Goal: Task Accomplishment & Management: Complete application form

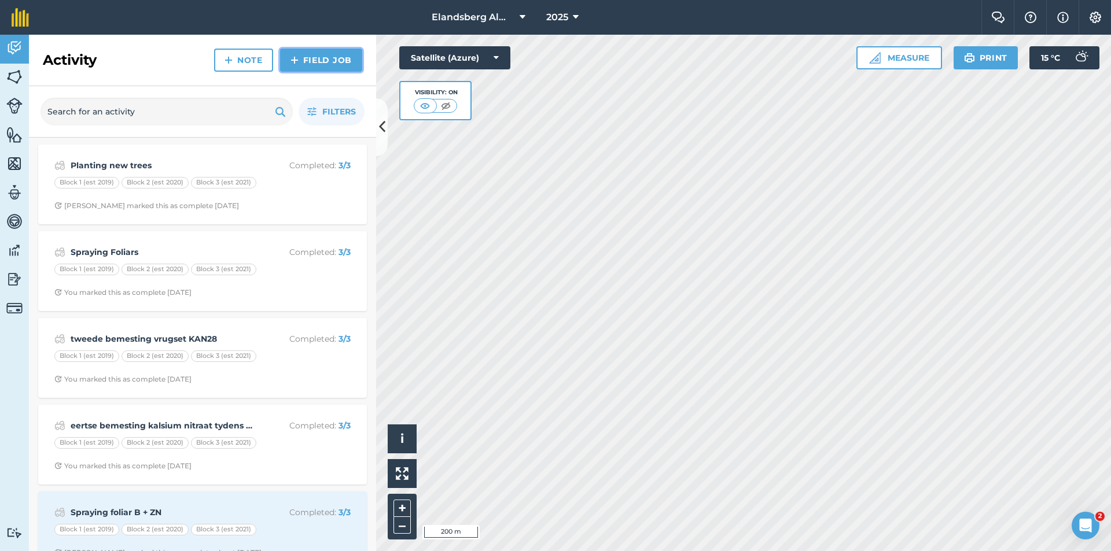
click at [322, 58] on link "Field Job" at bounding box center [321, 60] width 82 height 23
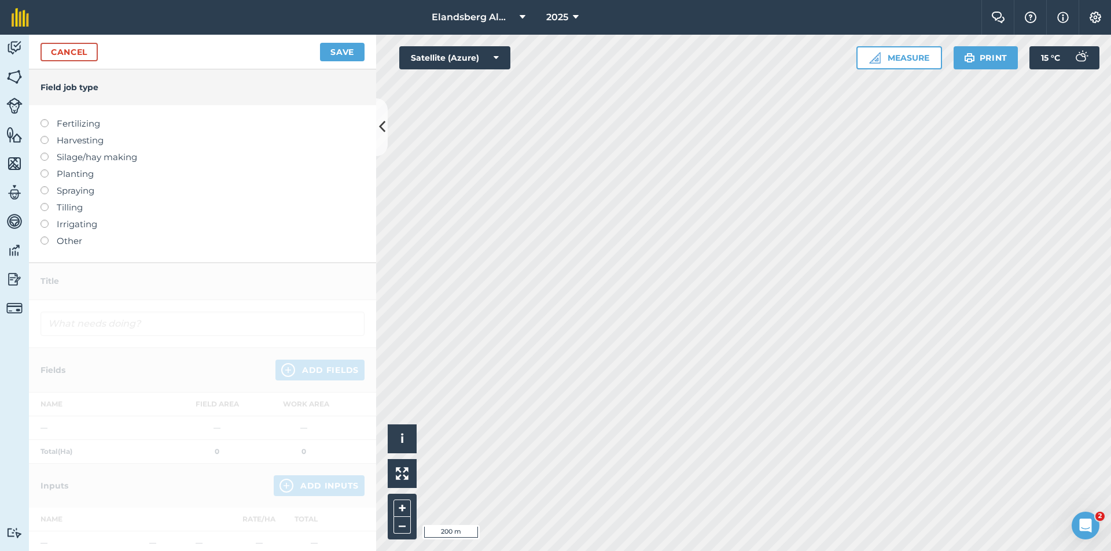
click at [60, 238] on label "Other" at bounding box center [203, 241] width 324 height 14
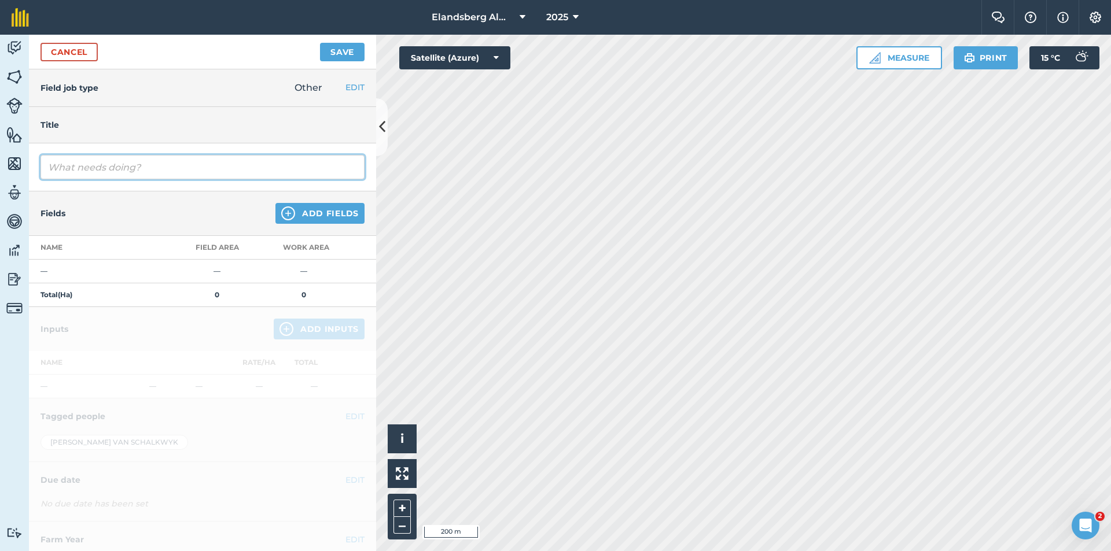
click at [151, 163] on input "text" at bounding box center [203, 167] width 324 height 24
type input "Maak paaie reg"
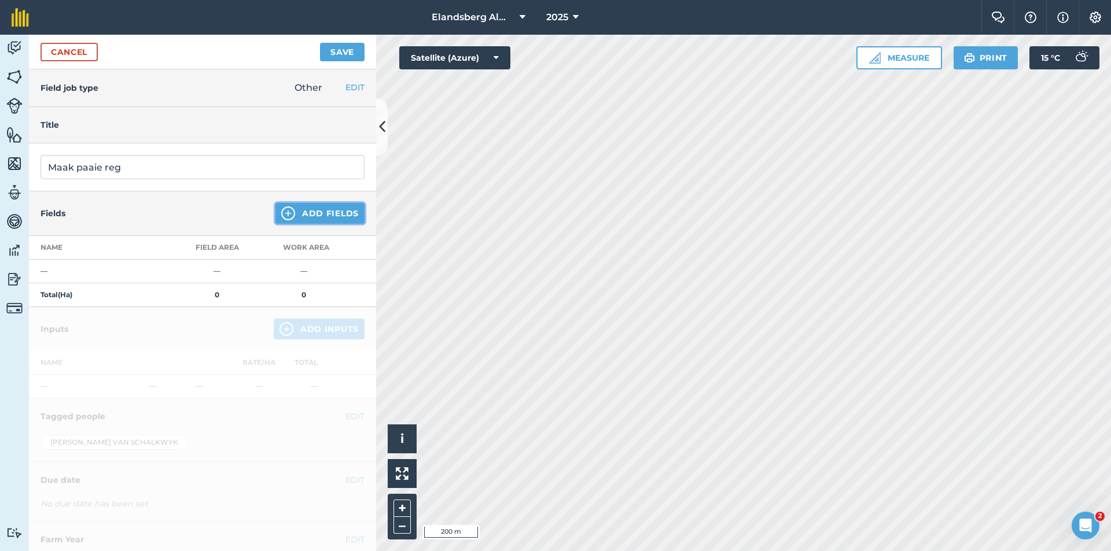
click at [322, 215] on button "Add Fields" at bounding box center [319, 213] width 89 height 21
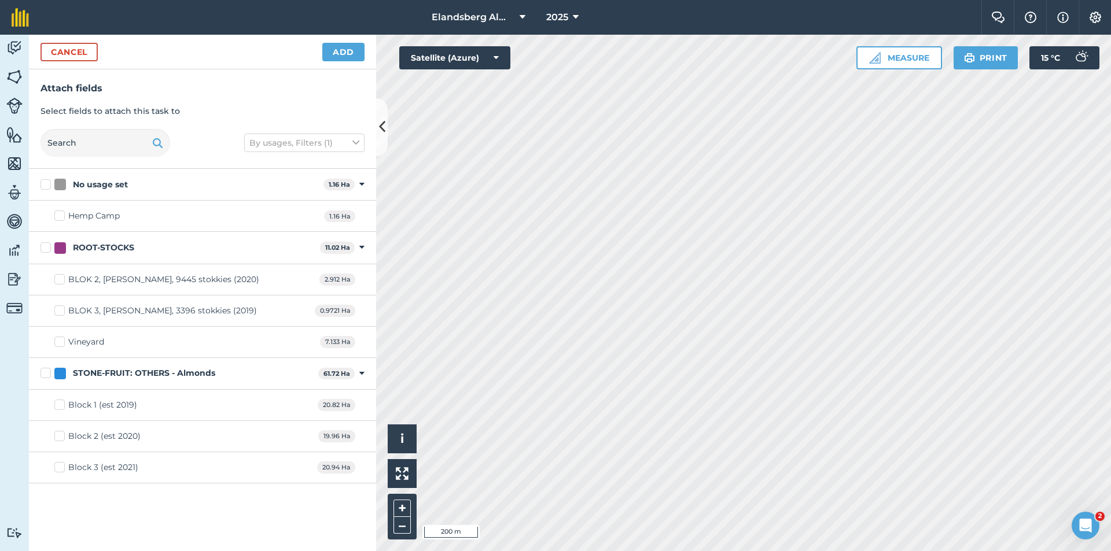
click at [140, 407] on div "Block 1 (est 2019) 20.82 Ha" at bounding box center [202, 405] width 347 height 31
click at [58, 404] on label "Block 1 (est 2019)" at bounding box center [95, 405] width 83 height 12
click at [58, 404] on input "Block 1 (est 2019)" at bounding box center [58, 403] width 8 height 8
checkbox input "true"
click at [59, 436] on label "Block 2 (est 2020)" at bounding box center [97, 437] width 86 height 12
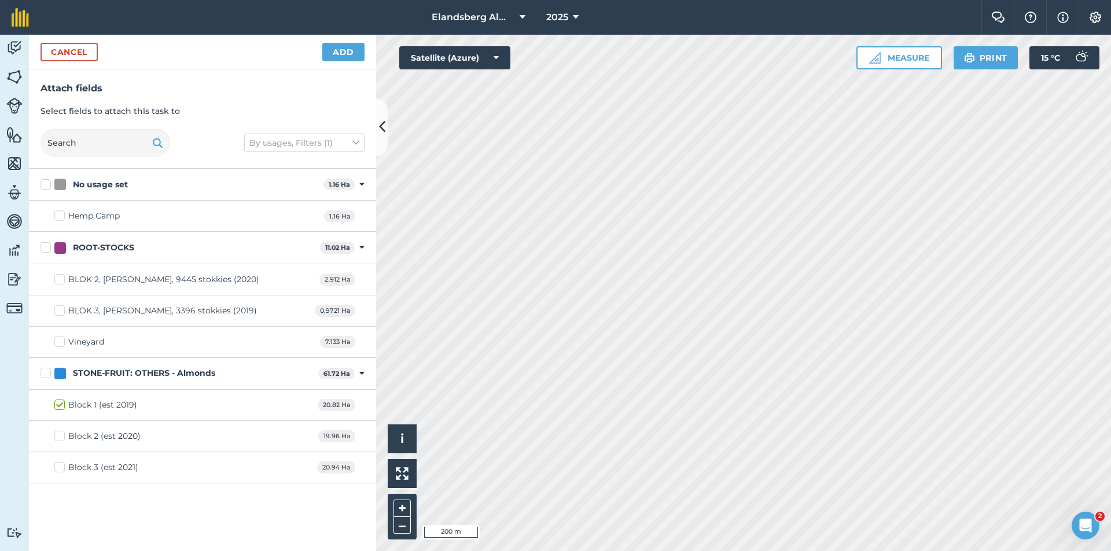
click at [59, 436] on input "Block 2 (est 2020)" at bounding box center [58, 435] width 8 height 8
checkbox input "true"
click at [59, 466] on label "Block 3 (est 2021)" at bounding box center [96, 468] width 84 height 12
click at [59, 466] on input "Block 3 (est 2021)" at bounding box center [58, 466] width 8 height 8
checkbox input "true"
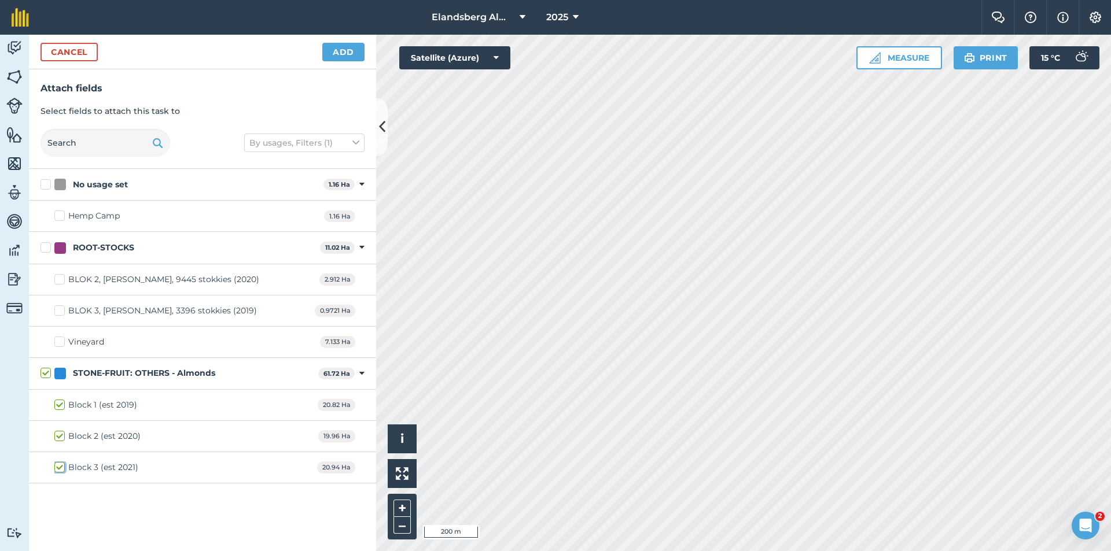
checkbox input "true"
click at [67, 52] on button "Cancel" at bounding box center [69, 52] width 57 height 19
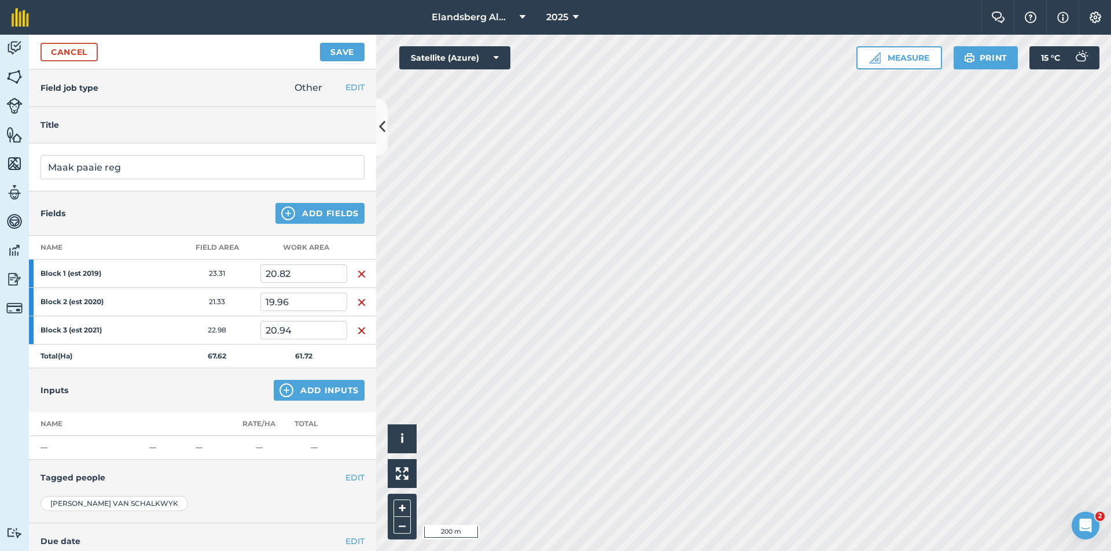
click at [115, 278] on strong "Block 1 (est 2019)" at bounding box center [86, 273] width 90 height 9
click at [56, 271] on strong "Block 1 (est 2019)" at bounding box center [86, 273] width 90 height 9
click at [329, 392] on button "Add Inputs" at bounding box center [319, 390] width 91 height 21
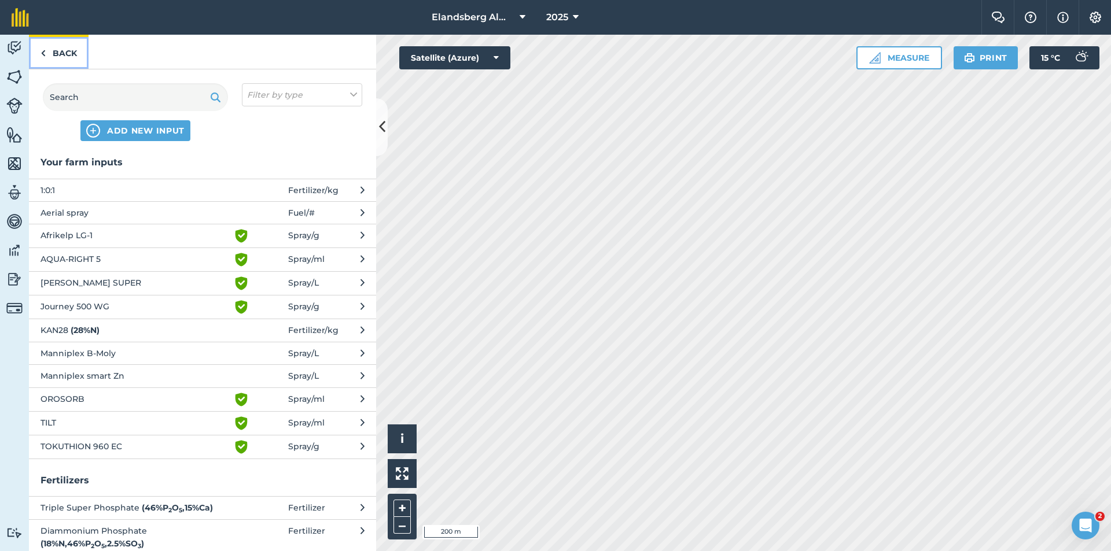
click at [57, 55] on link "Back" at bounding box center [59, 52] width 60 height 34
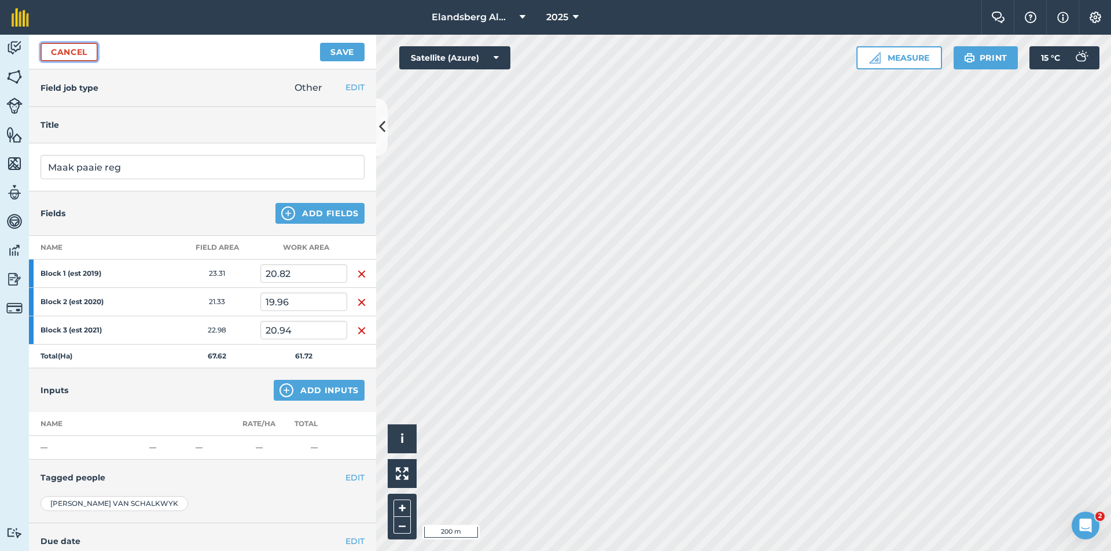
click at [67, 56] on link "Cancel" at bounding box center [69, 52] width 57 height 19
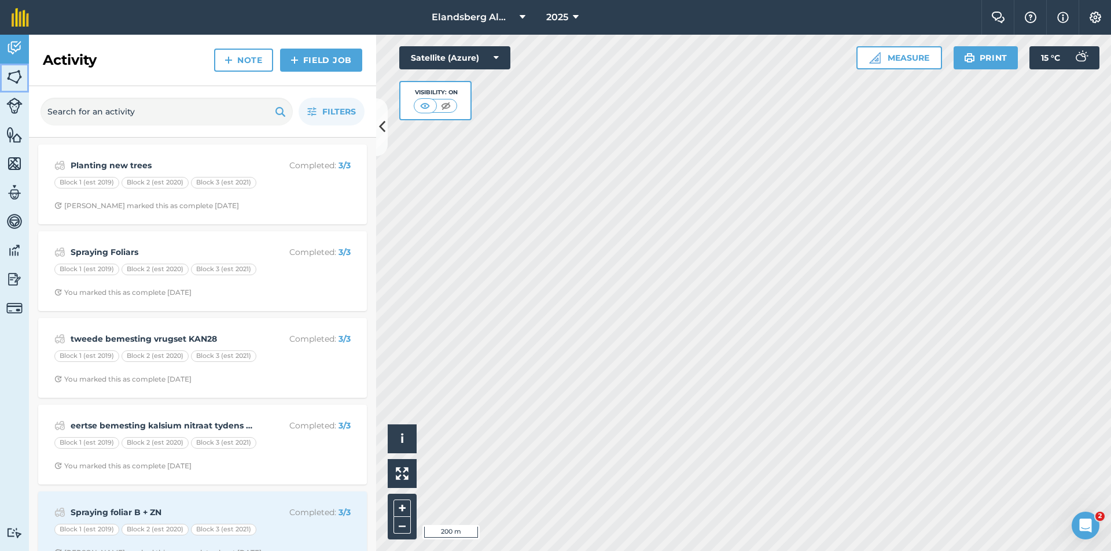
click at [15, 76] on img at bounding box center [14, 76] width 16 height 17
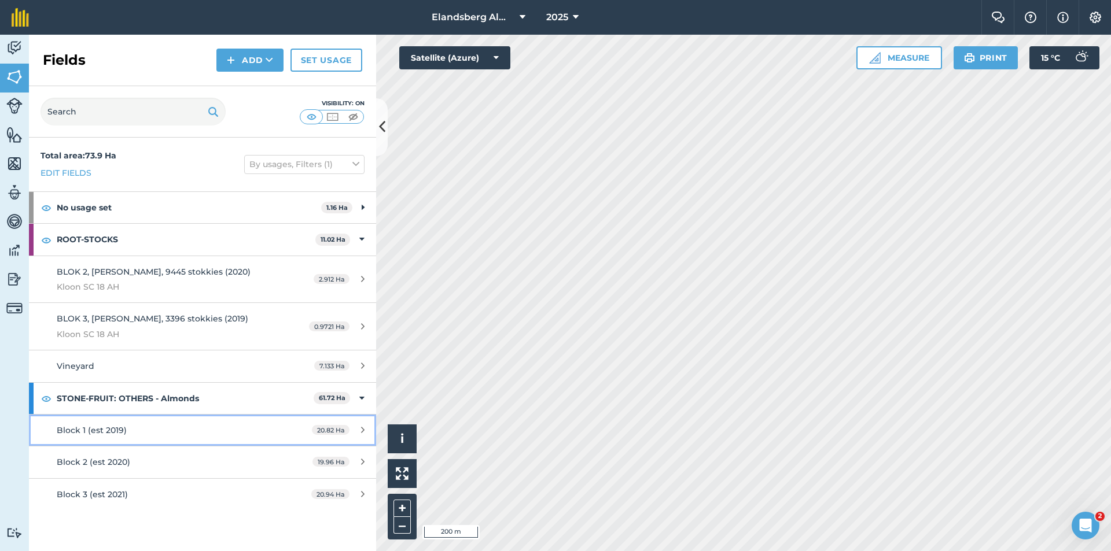
click at [130, 434] on div "Block 1 (est 2019)" at bounding box center [166, 430] width 218 height 13
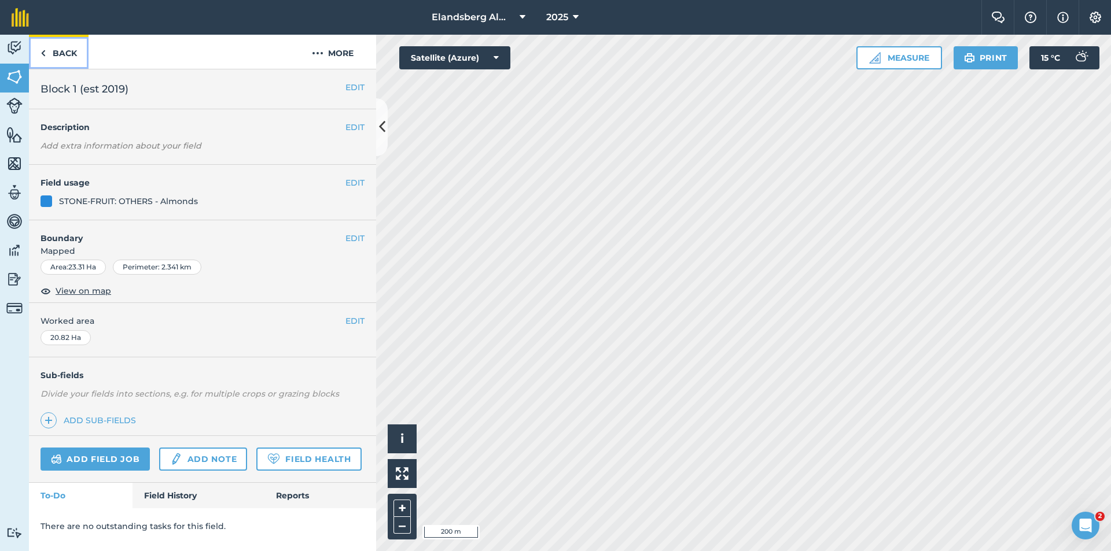
click at [53, 50] on link "Back" at bounding box center [59, 52] width 60 height 34
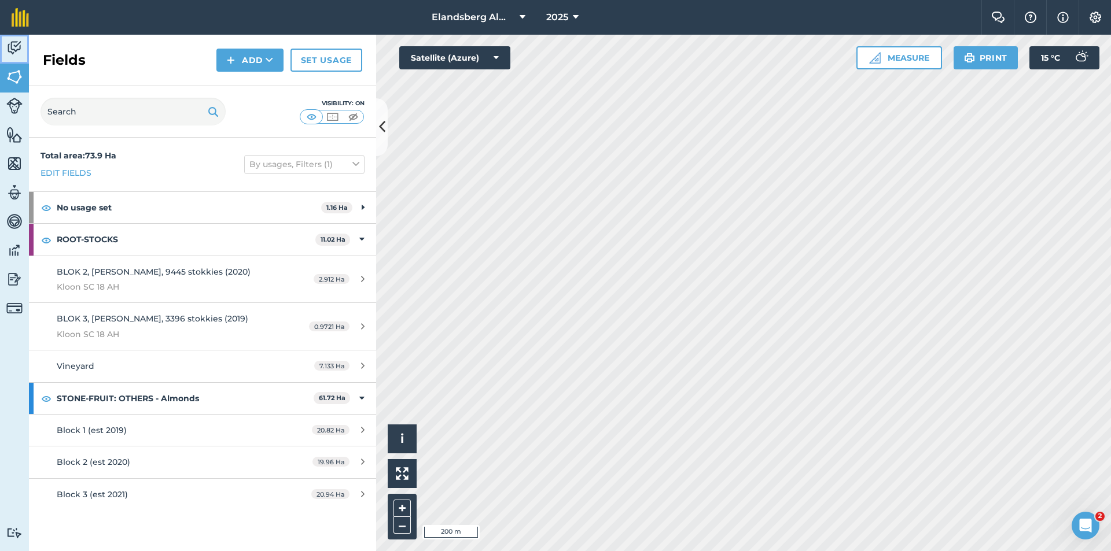
click at [11, 47] on img at bounding box center [14, 47] width 16 height 17
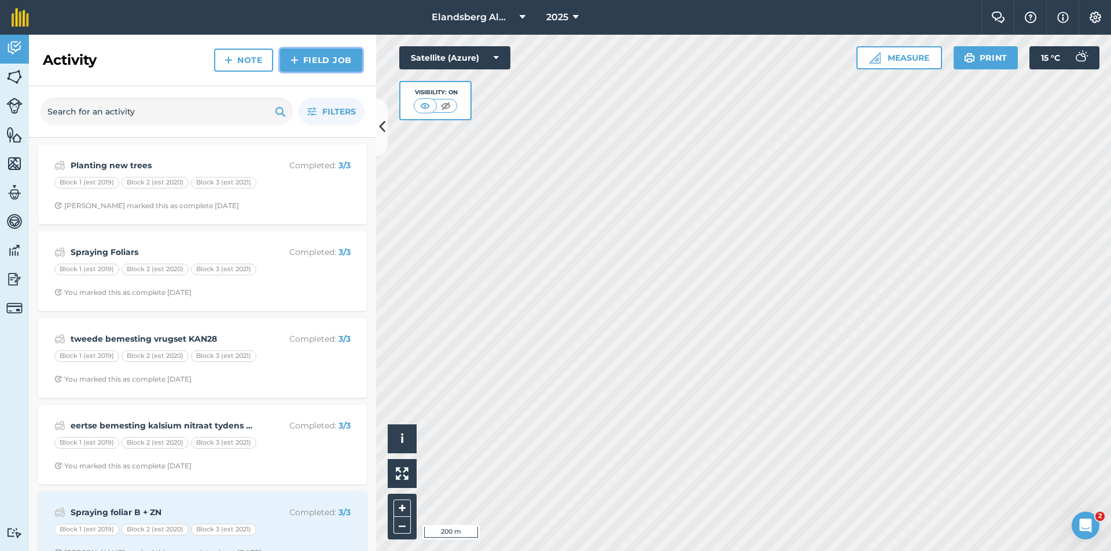
click at [329, 62] on link "Field Job" at bounding box center [321, 60] width 82 height 23
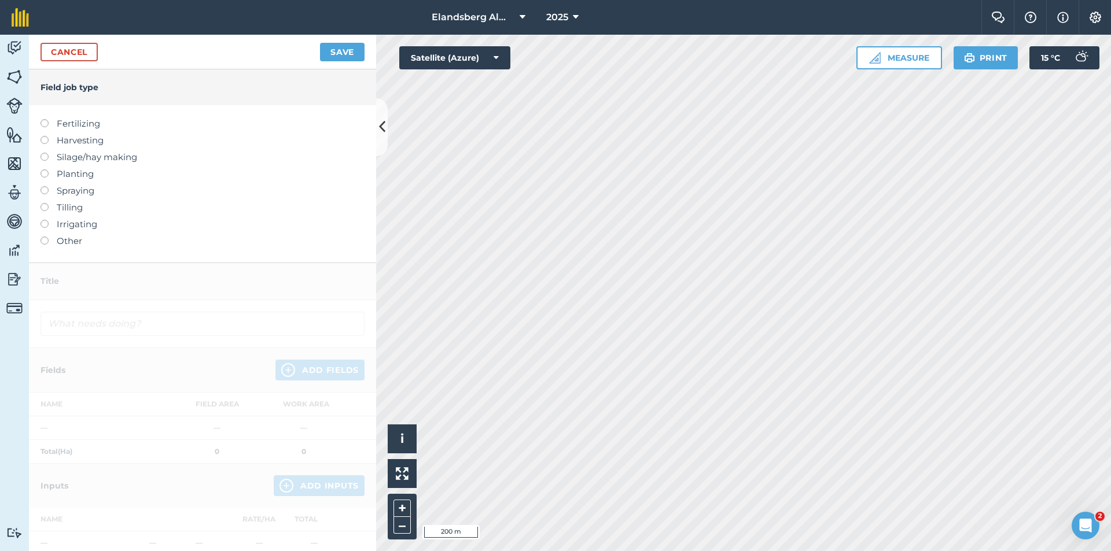
click at [64, 226] on label "Irrigating" at bounding box center [203, 225] width 324 height 14
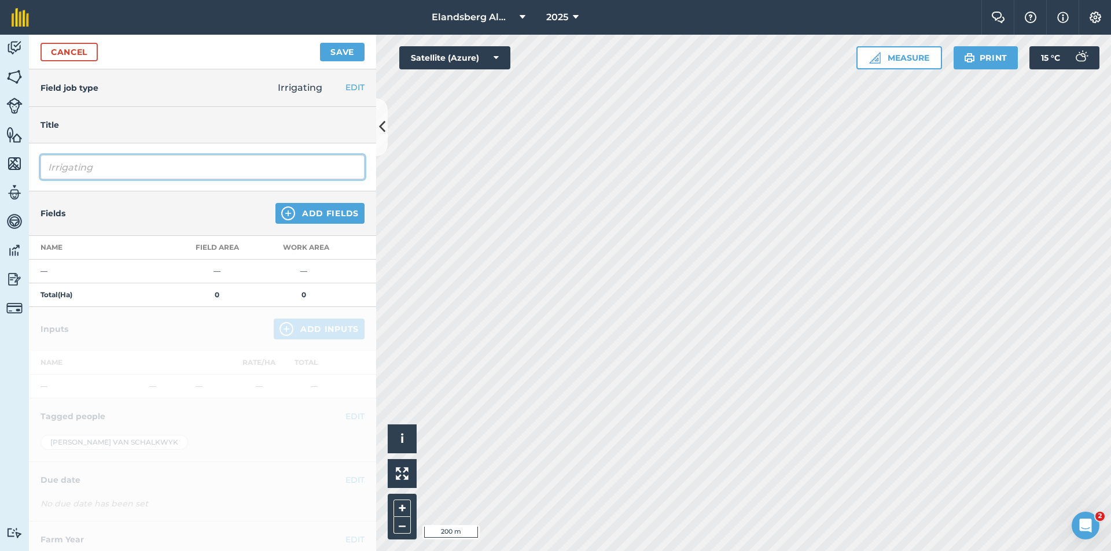
click at [104, 168] on input "Irrigating" at bounding box center [203, 167] width 324 height 24
type input "I"
type input "toets stelsels"
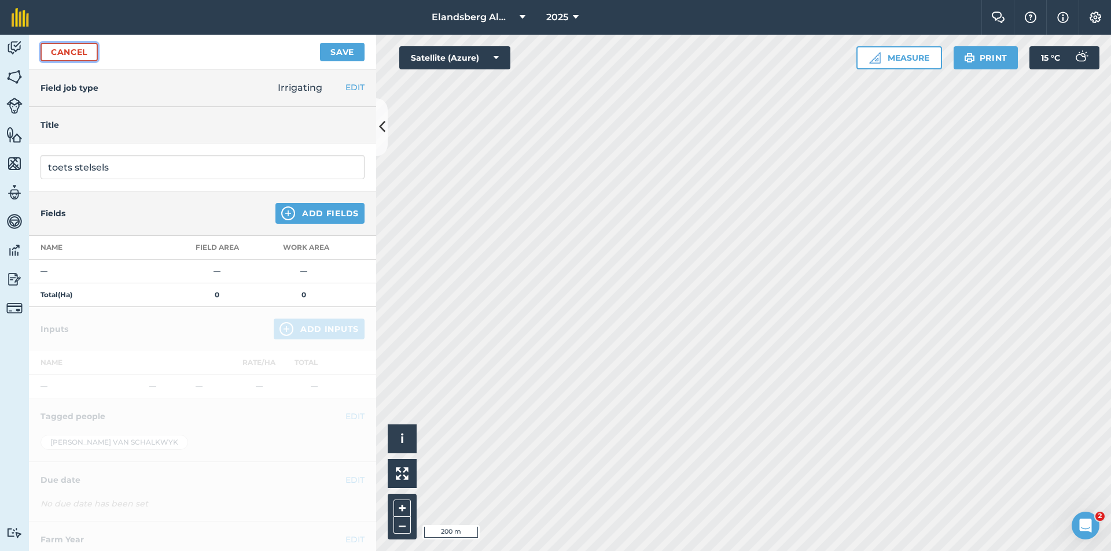
click at [71, 54] on link "Cancel" at bounding box center [69, 52] width 57 height 19
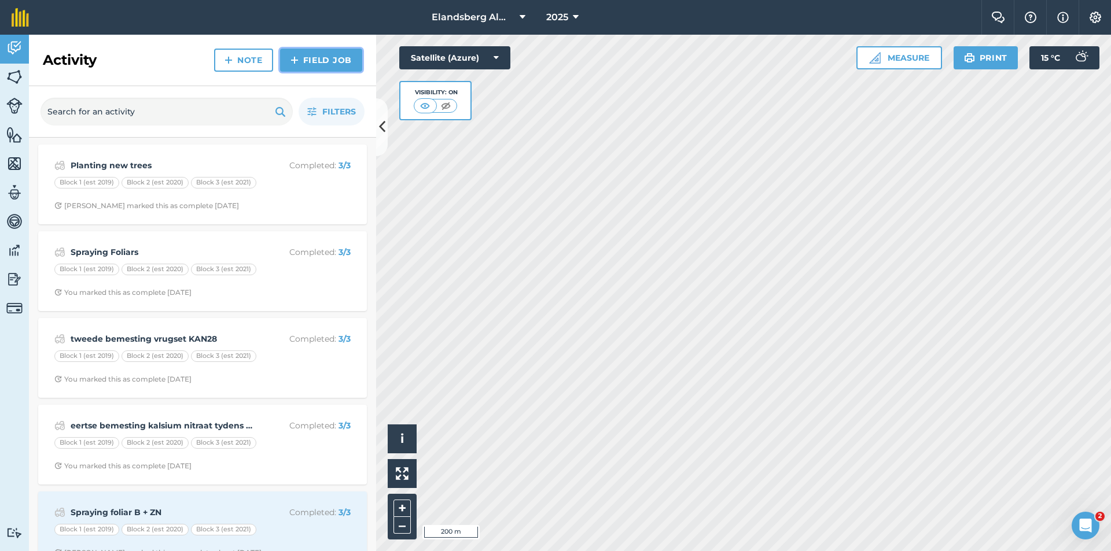
click at [307, 61] on link "Field Job" at bounding box center [321, 60] width 82 height 23
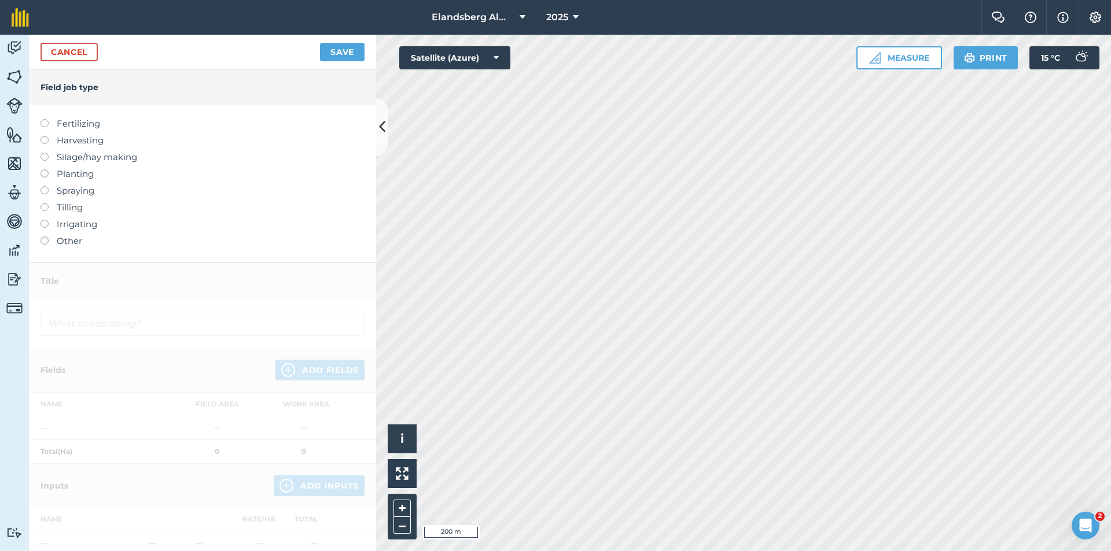
click at [64, 225] on label "Irrigating" at bounding box center [203, 225] width 324 height 14
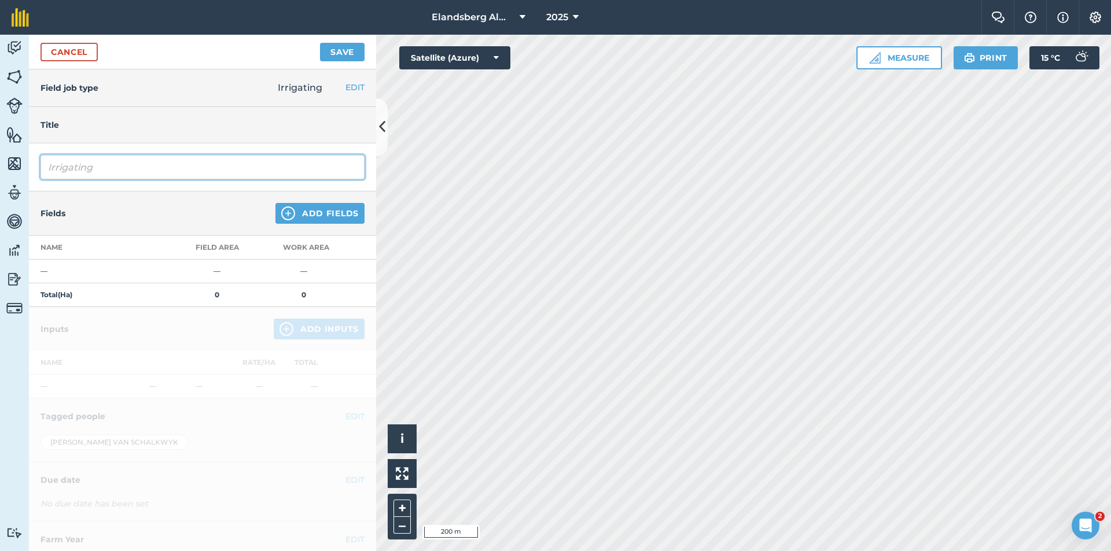
click at [97, 168] on input "Irrigating" at bounding box center [203, 167] width 324 height 24
type input "I"
type input "Toets stelsels"
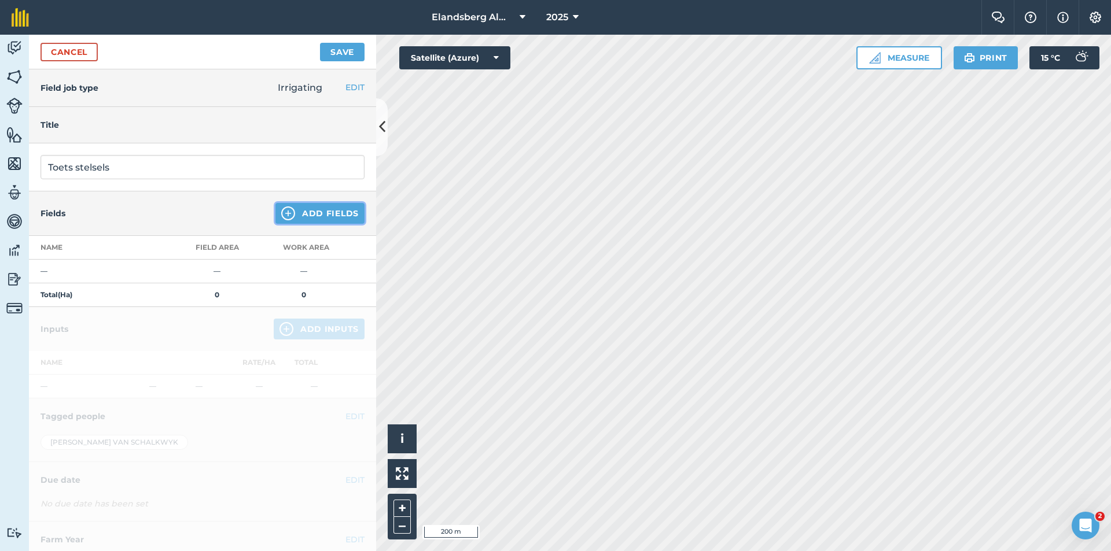
click at [303, 217] on button "Add Fields" at bounding box center [319, 213] width 89 height 21
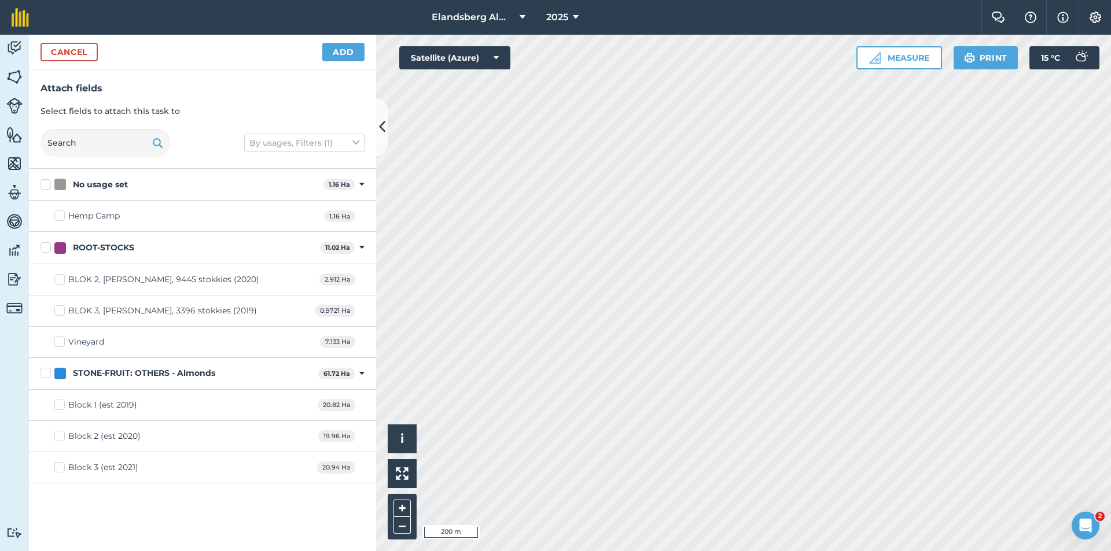
click at [45, 376] on label "STONE-FRUIT: OTHERS - Almonds" at bounding box center [177, 373] width 273 height 12
click at [45, 375] on input "STONE-FRUIT: OTHERS - Almonds" at bounding box center [45, 371] width 8 height 8
checkbox input "true"
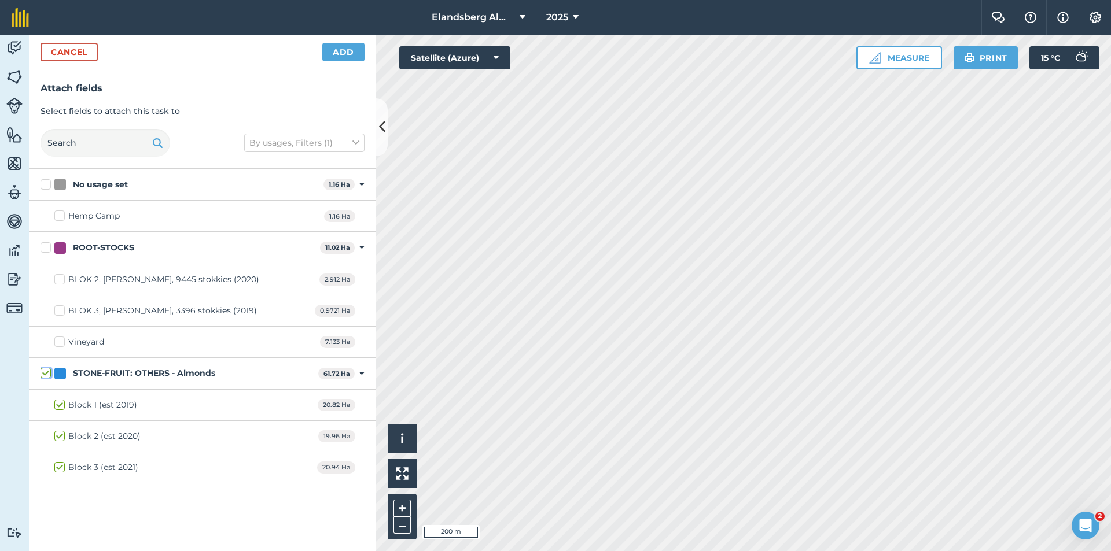
checkbox input "true"
click at [82, 405] on div "Block 1 (est 2019)" at bounding box center [102, 405] width 69 height 12
click at [62, 405] on input "Block 1 (est 2019)" at bounding box center [58, 403] width 8 height 8
checkbox input "false"
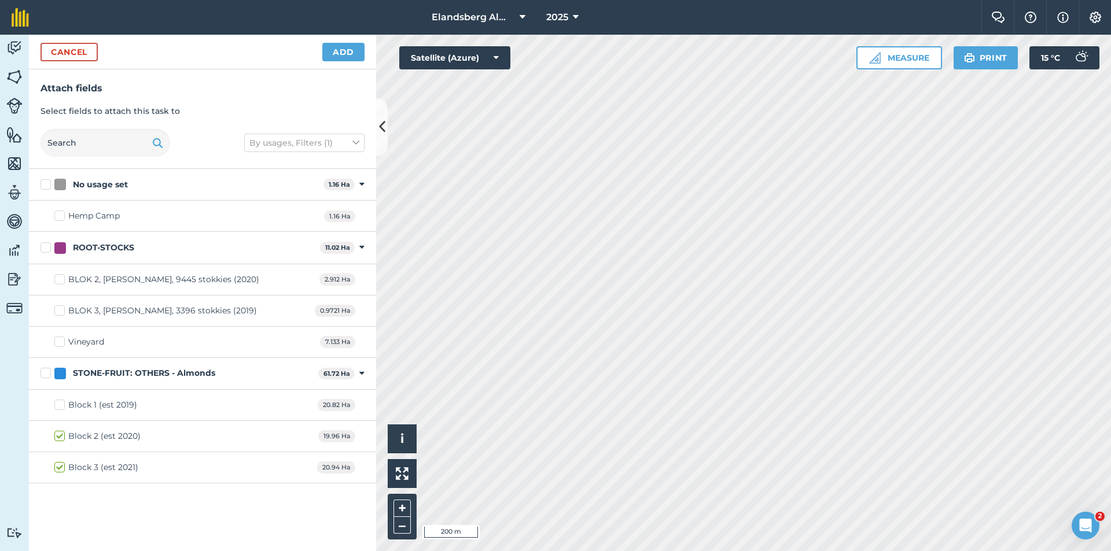
click at [82, 405] on div "Block 1 (est 2019)" at bounding box center [102, 405] width 69 height 12
click at [62, 405] on input "Block 1 (est 2019)" at bounding box center [58, 403] width 8 height 8
checkbox input "true"
click at [82, 405] on div "Block 1 (est 2019)" at bounding box center [102, 405] width 69 height 12
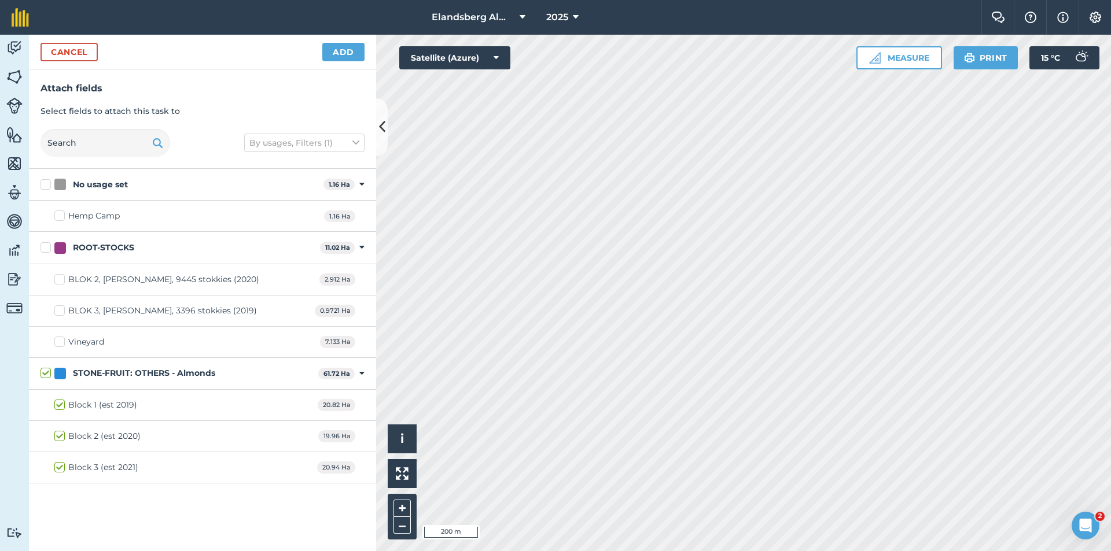
click at [62, 405] on input "Block 1 (est 2019)" at bounding box center [58, 403] width 8 height 8
checkbox input "false"
click at [82, 405] on div "Block 1 (est 2019)" at bounding box center [102, 405] width 69 height 12
click at [62, 405] on input "Block 1 (est 2019)" at bounding box center [58, 403] width 8 height 8
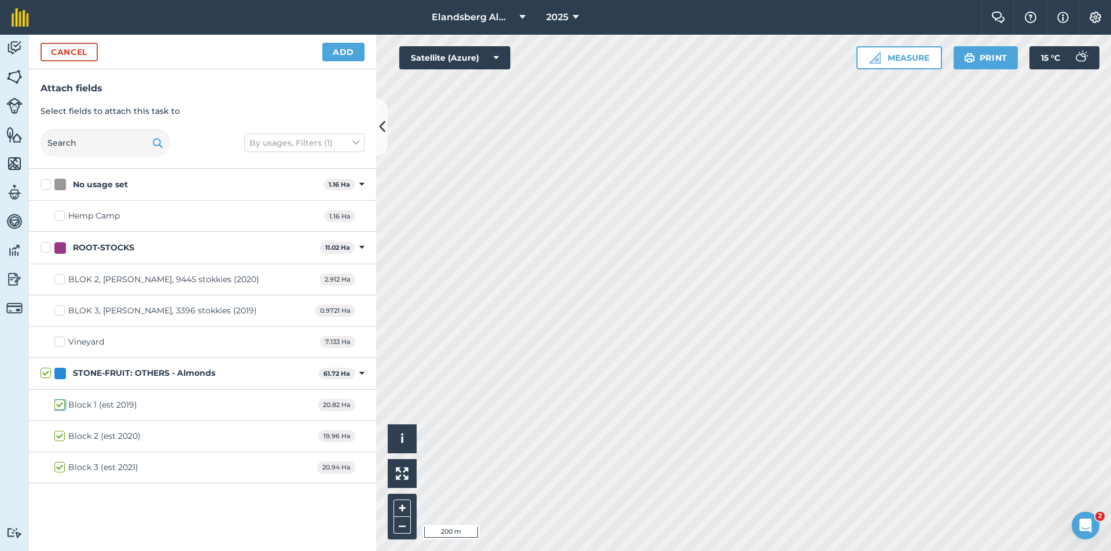
checkbox input "true"
click at [67, 53] on button "Cancel" at bounding box center [69, 52] width 57 height 19
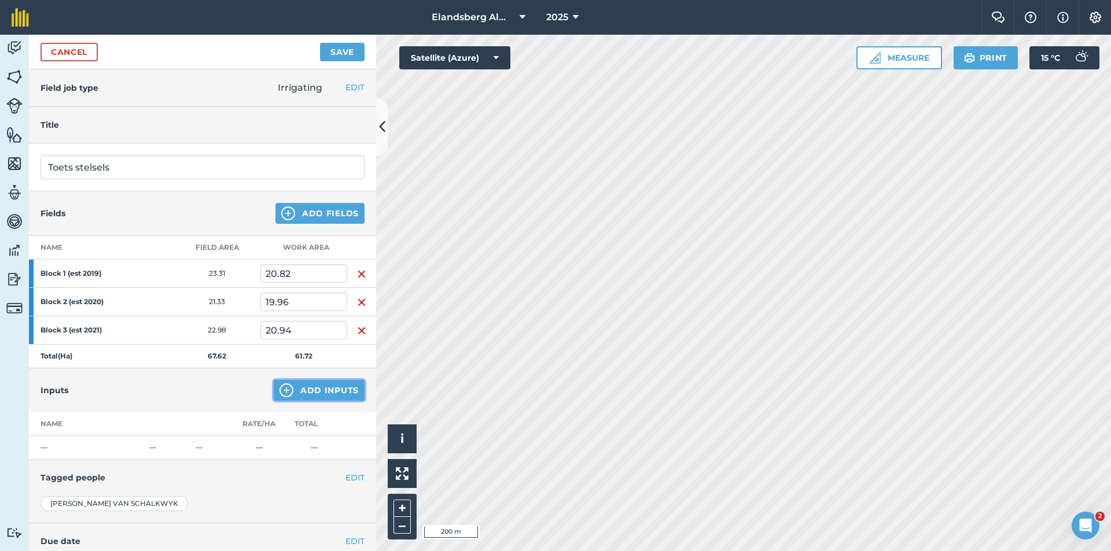
click at [314, 394] on button "Add Inputs" at bounding box center [319, 390] width 91 height 21
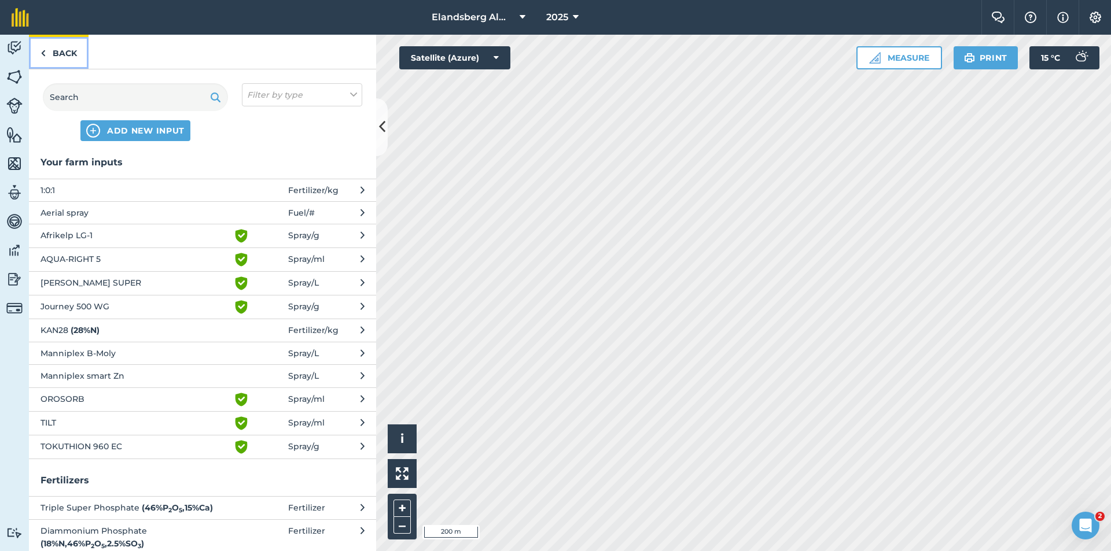
click at [54, 53] on link "Back" at bounding box center [59, 52] width 60 height 34
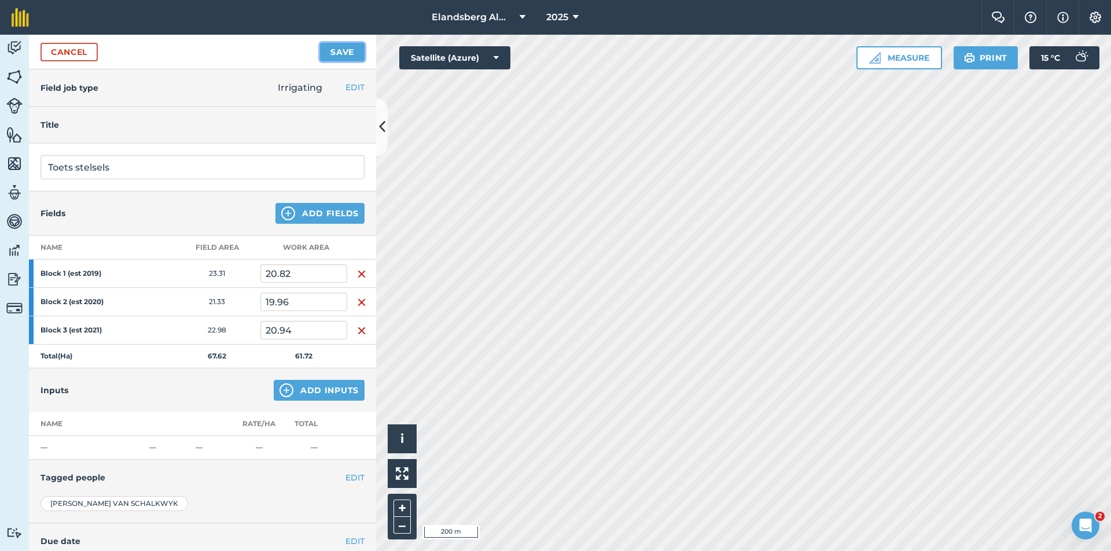
click at [340, 53] on button "Save" at bounding box center [342, 52] width 45 height 19
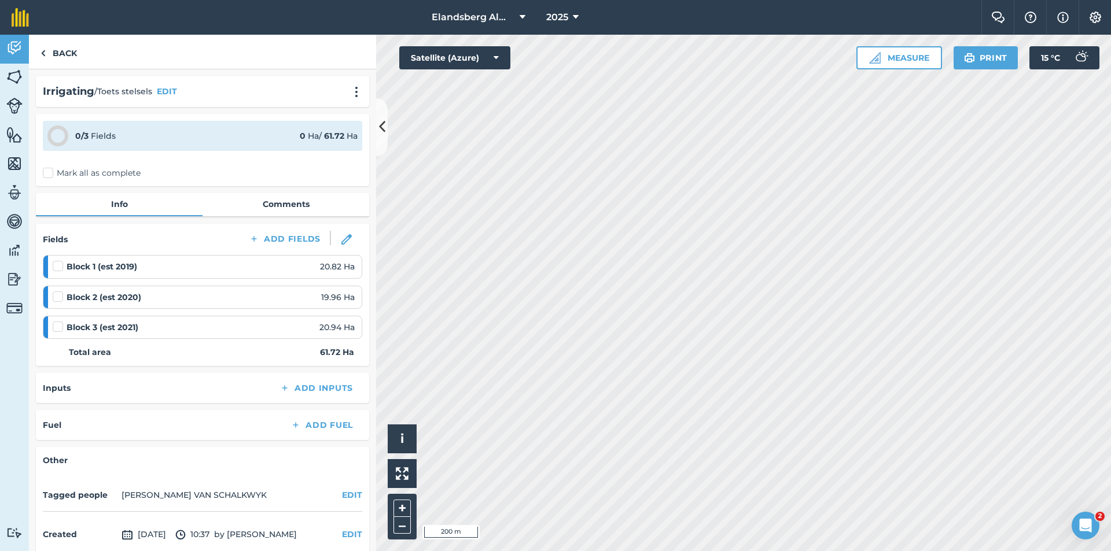
click at [57, 260] on label at bounding box center [60, 260] width 14 height 0
click at [57, 264] on input "checkbox" at bounding box center [57, 264] width 8 height 8
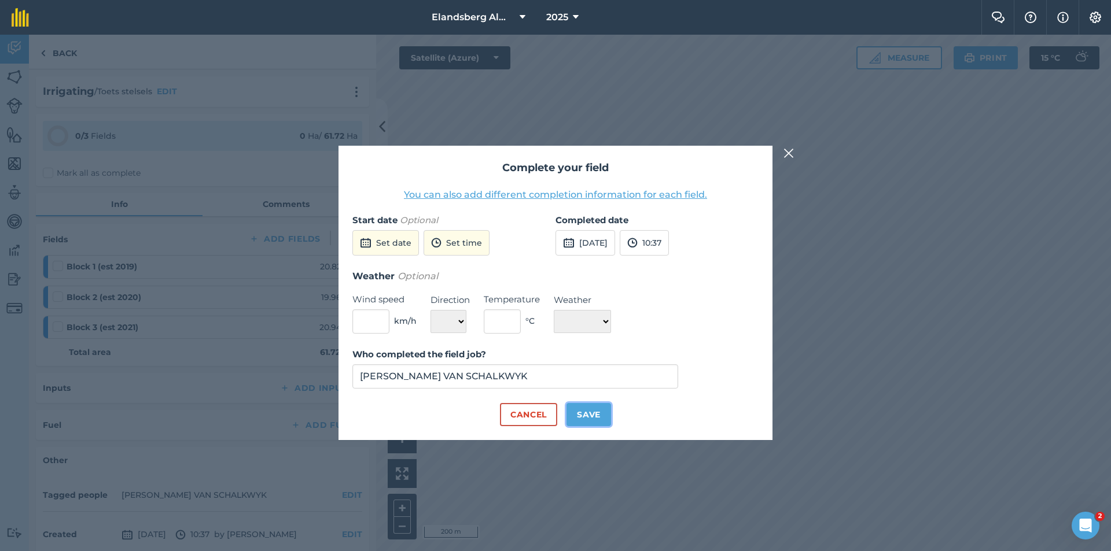
click at [584, 418] on button "Save" at bounding box center [589, 414] width 45 height 23
checkbox input "true"
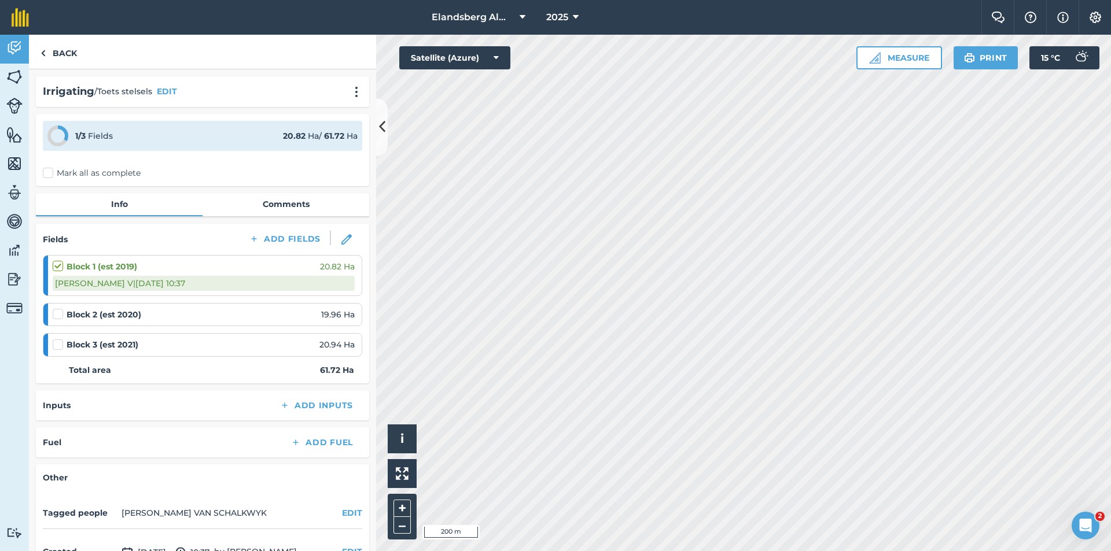
click at [60, 308] on label at bounding box center [60, 308] width 14 height 0
click at [60, 314] on input "checkbox" at bounding box center [57, 312] width 8 height 8
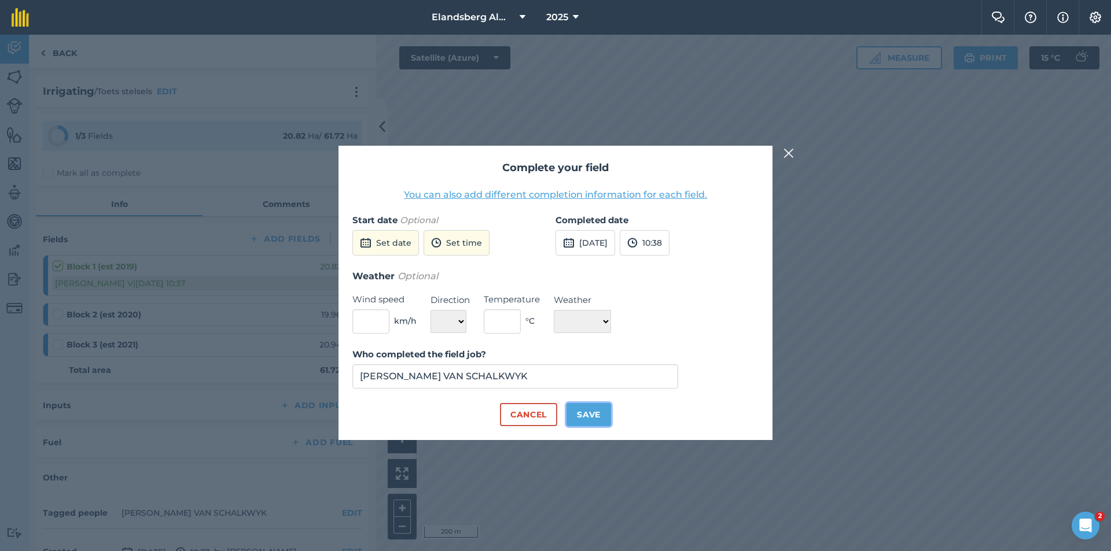
click at [586, 413] on button "Save" at bounding box center [589, 414] width 45 height 23
checkbox input "true"
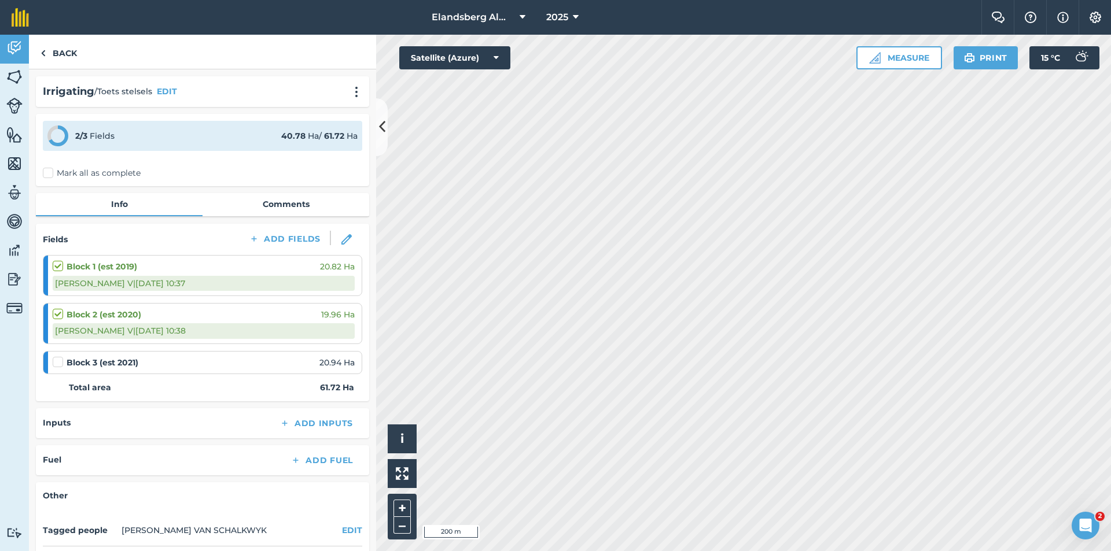
click at [57, 356] on label at bounding box center [60, 356] width 14 height 0
click at [57, 361] on input "checkbox" at bounding box center [57, 360] width 8 height 8
checkbox input "false"
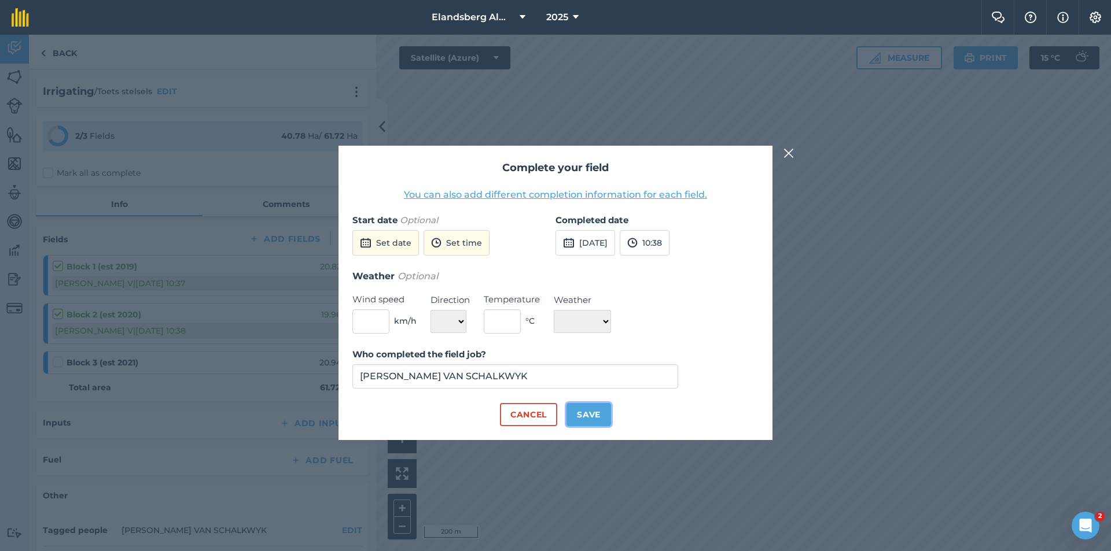
click at [589, 411] on button "Save" at bounding box center [589, 414] width 45 height 23
checkbox input "true"
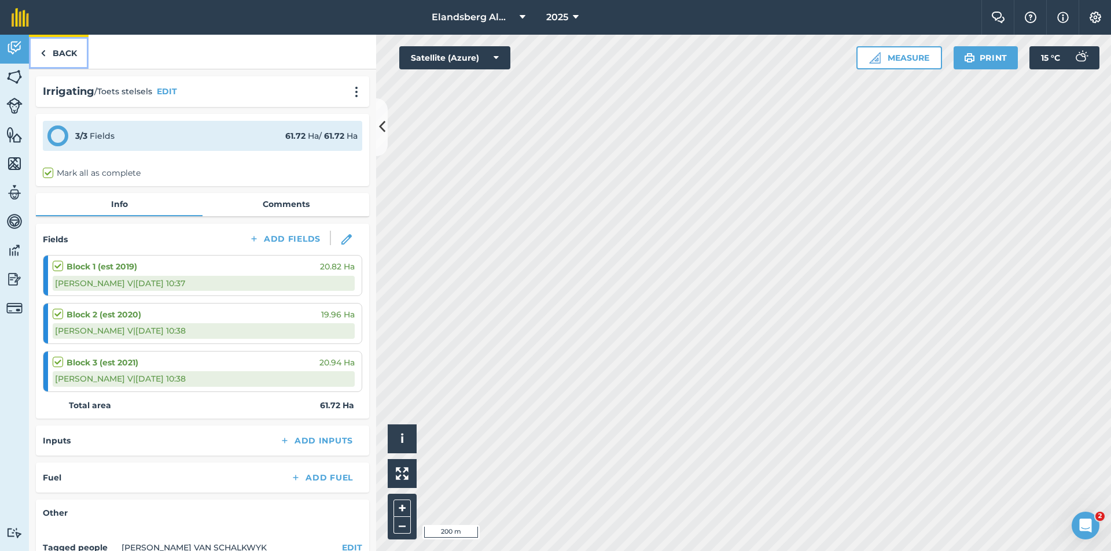
click at [52, 54] on link "Back" at bounding box center [59, 52] width 60 height 34
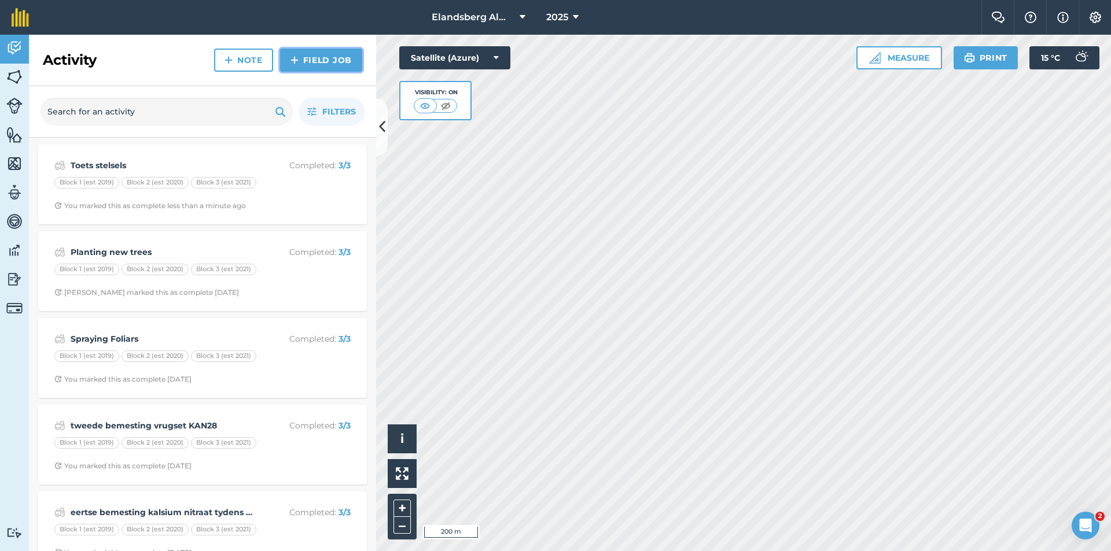
click at [320, 62] on link "Field Job" at bounding box center [321, 60] width 82 height 23
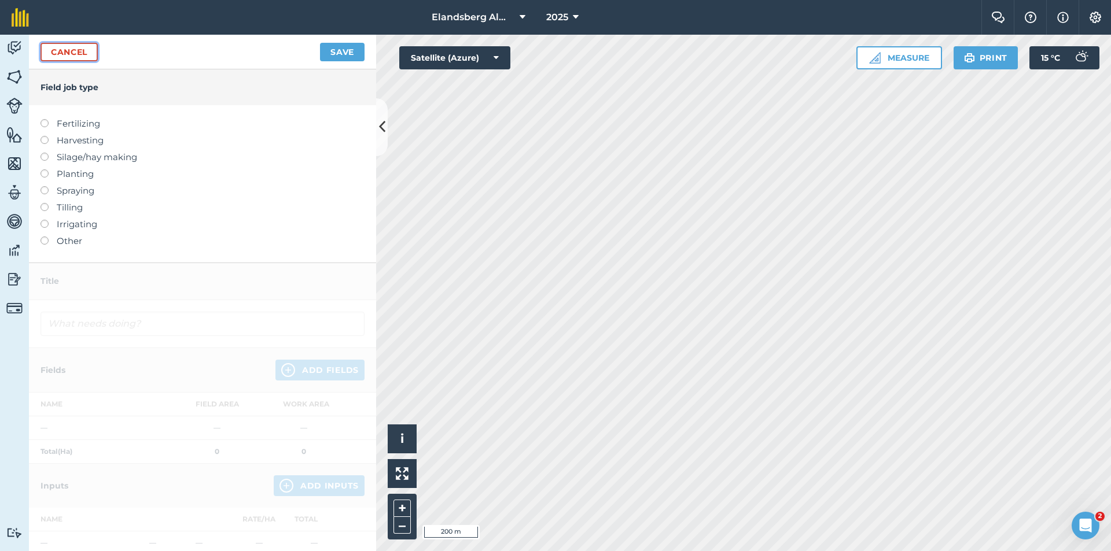
click at [72, 56] on link "Cancel" at bounding box center [69, 52] width 57 height 19
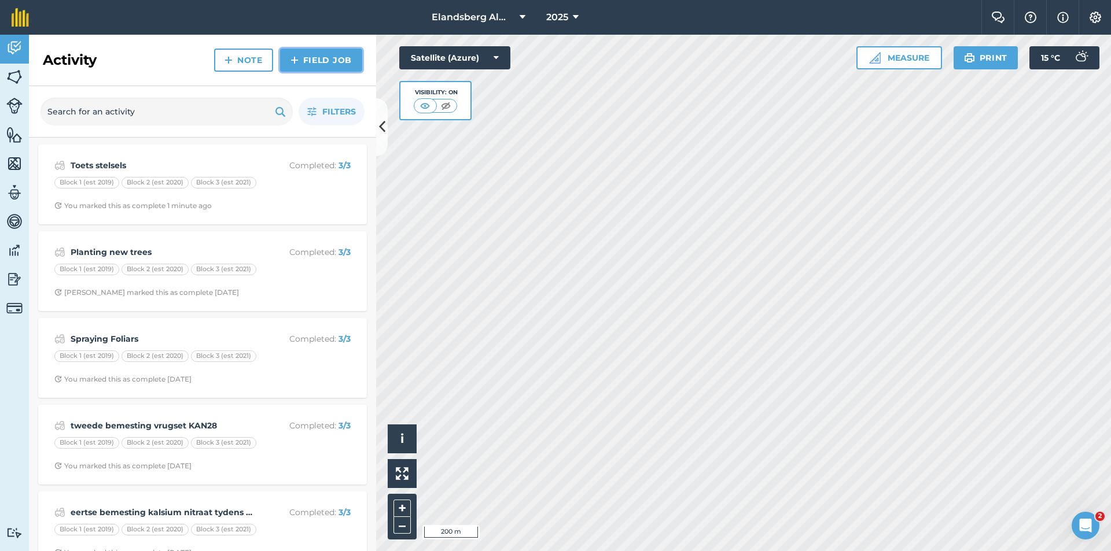
click at [315, 65] on link "Field Job" at bounding box center [321, 60] width 82 height 23
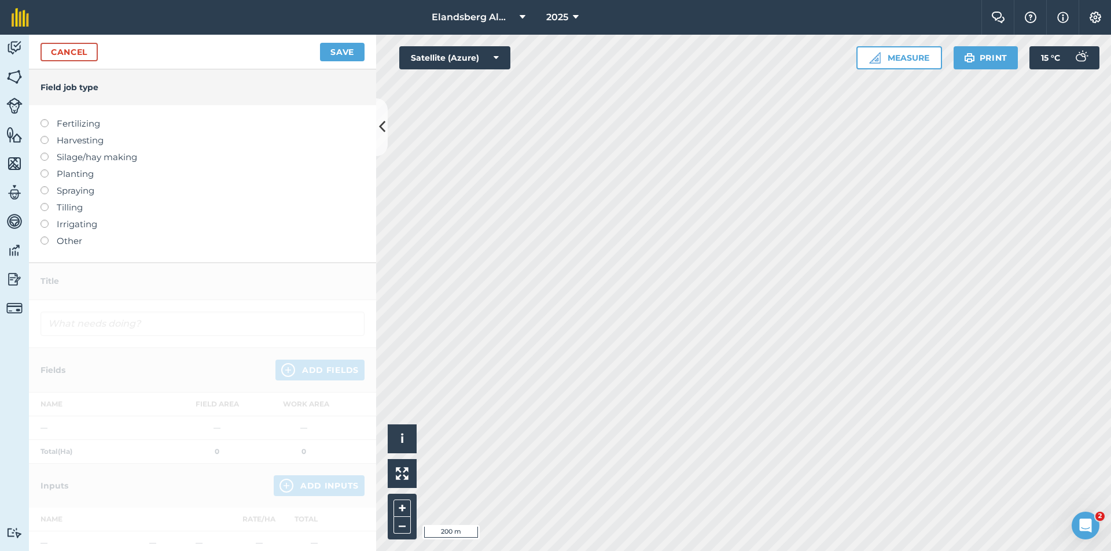
click at [80, 225] on label "Irrigating" at bounding box center [203, 225] width 324 height 14
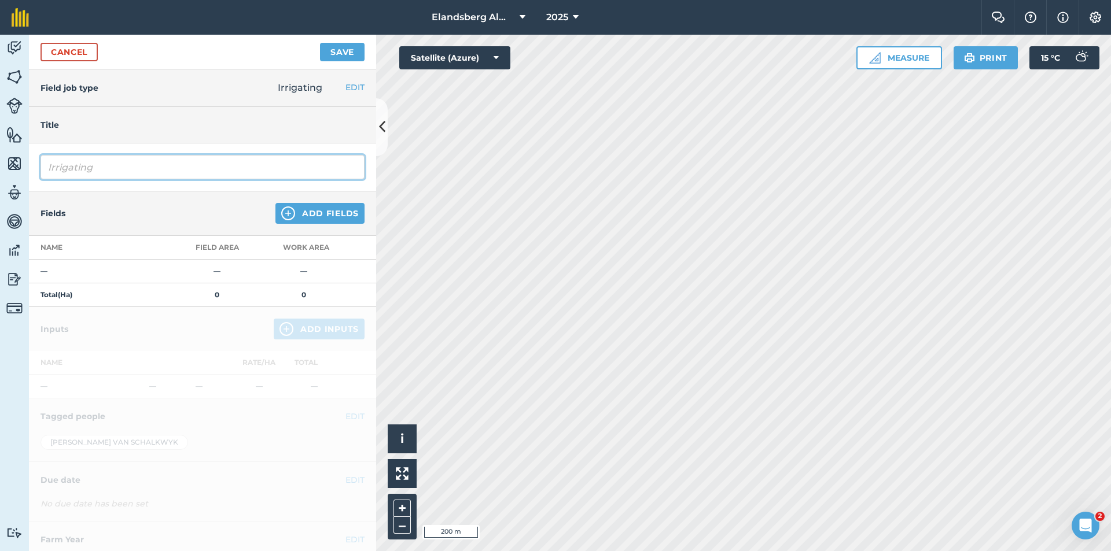
click at [107, 168] on input "Irrigating" at bounding box center [203, 167] width 324 height 24
type input "I"
type input "Maak dripperlyne reg"
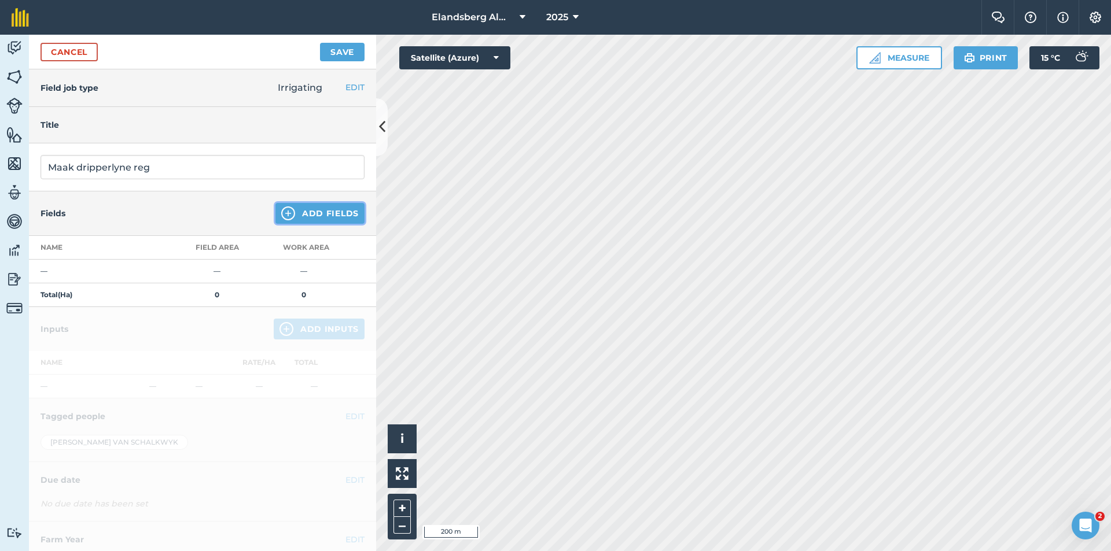
click at [329, 218] on button "Add Fields" at bounding box center [319, 213] width 89 height 21
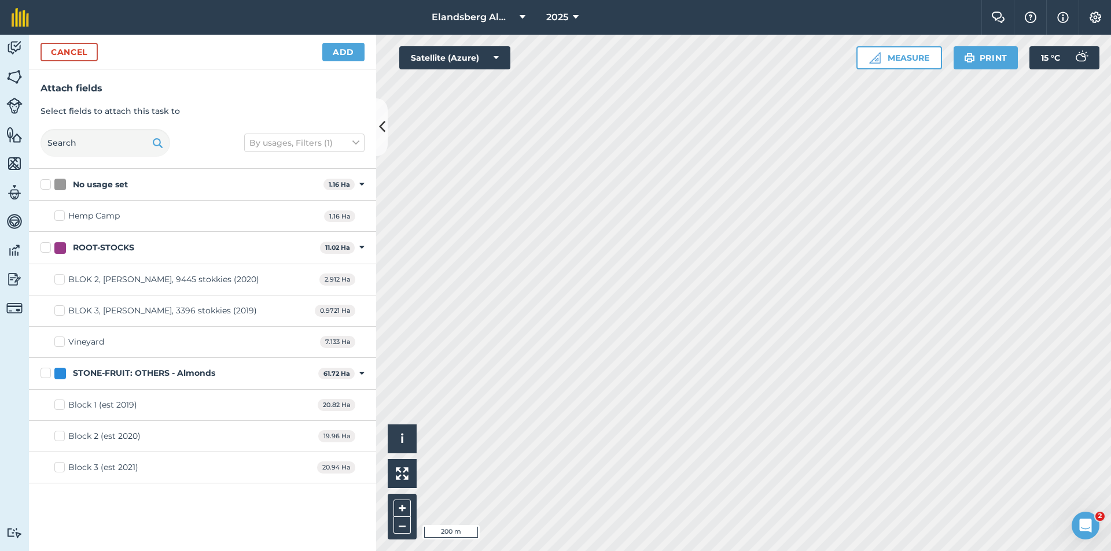
click at [60, 281] on label "BLOK 2, [PERSON_NAME], 9445 stokkies (2020)" at bounding box center [156, 280] width 205 height 12
click at [60, 281] on input "BLOK 2, [PERSON_NAME], 9445 stokkies (2020)" at bounding box center [58, 278] width 8 height 8
checkbox input "true"
click at [46, 247] on label "ROOT-STOCKS" at bounding box center [178, 248] width 275 height 12
click at [46, 247] on input "ROOT-STOCKS" at bounding box center [45, 246] width 8 height 8
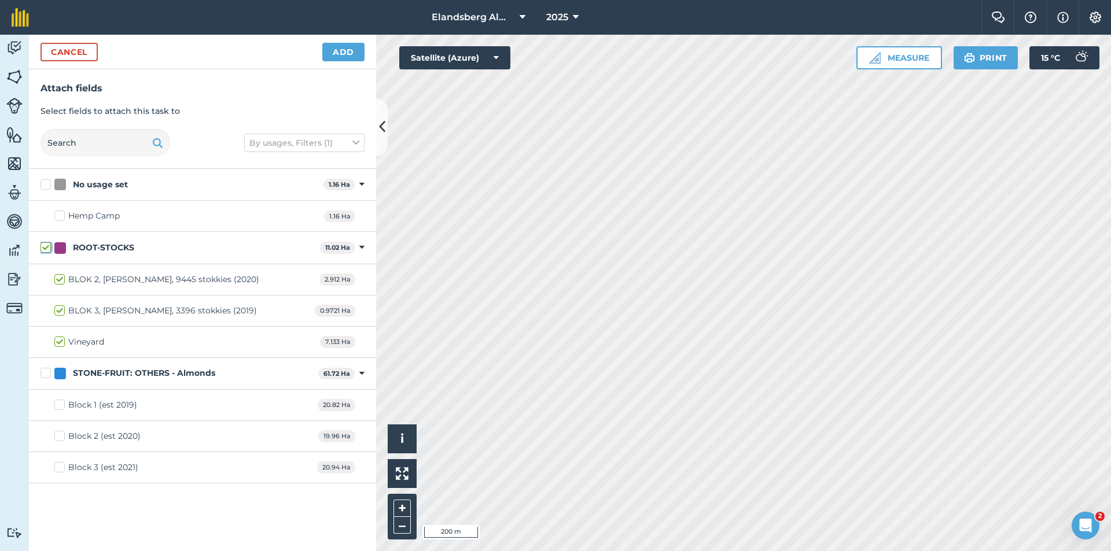
checkbox input "true"
click at [58, 280] on label "BLOK 2, [PERSON_NAME], 9445 stokkies (2020)" at bounding box center [156, 280] width 205 height 12
click at [58, 280] on input "BLOK 2, [PERSON_NAME], 9445 stokkies (2020)" at bounding box center [58, 278] width 8 height 8
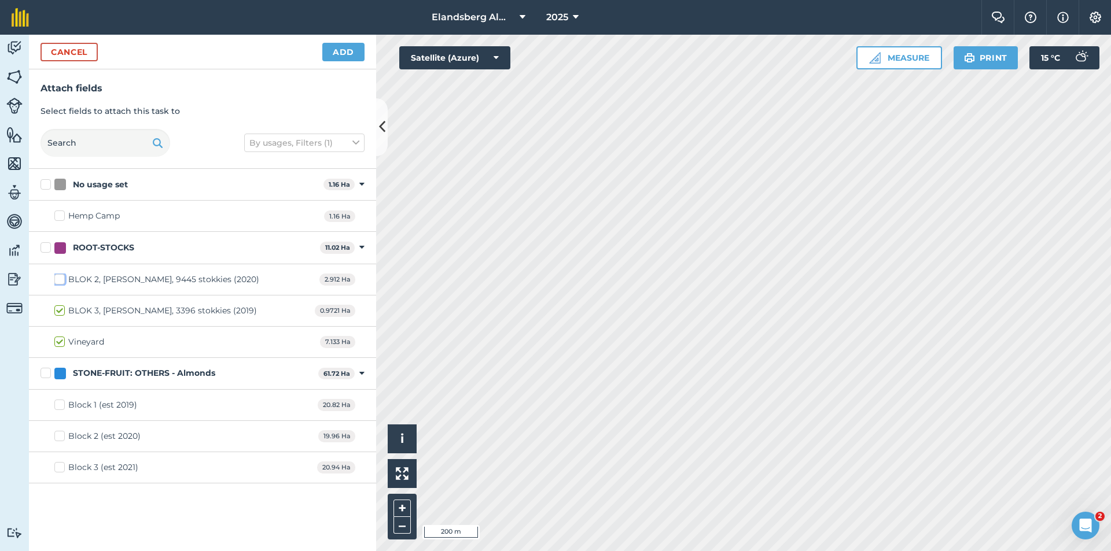
checkbox input "false"
click at [58, 312] on label "BLOK 3, [PERSON_NAME], 3396 stokkies (2019)" at bounding box center [155, 311] width 203 height 12
click at [58, 312] on input "BLOK 3, [PERSON_NAME], 3396 stokkies (2019)" at bounding box center [58, 309] width 8 height 8
checkbox input "false"
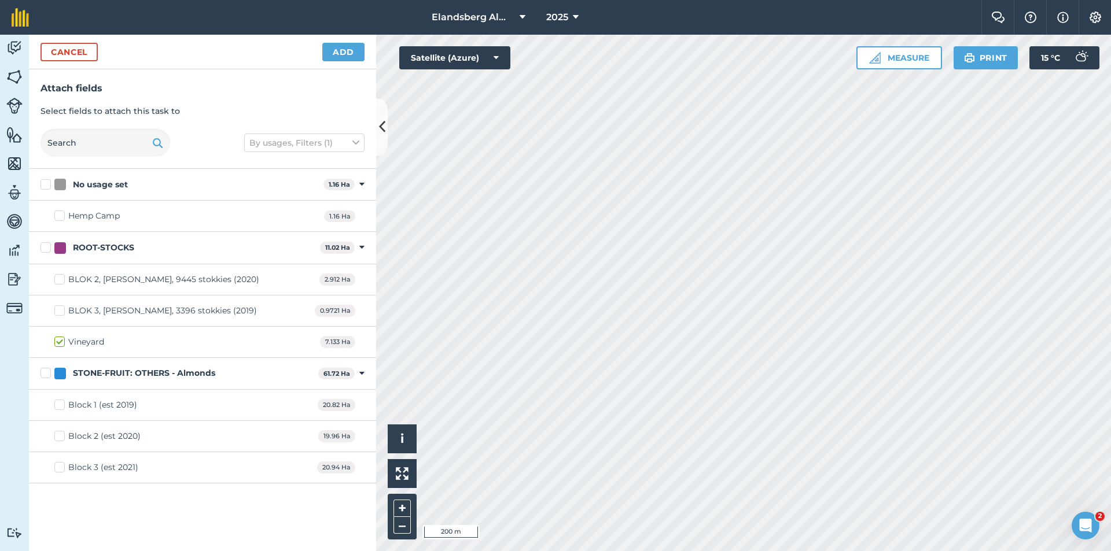
click at [57, 341] on label "Vineyard" at bounding box center [79, 342] width 50 height 12
click at [57, 341] on input "Vineyard" at bounding box center [58, 340] width 8 height 8
checkbox input "false"
click at [336, 50] on button "Add" at bounding box center [343, 52] width 42 height 19
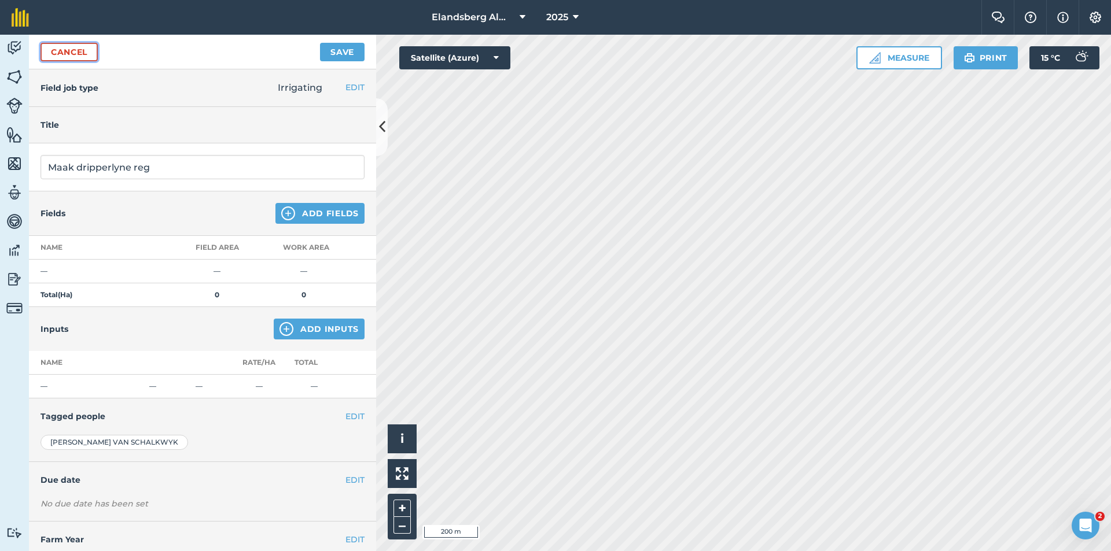
click at [84, 51] on link "Cancel" at bounding box center [69, 52] width 57 height 19
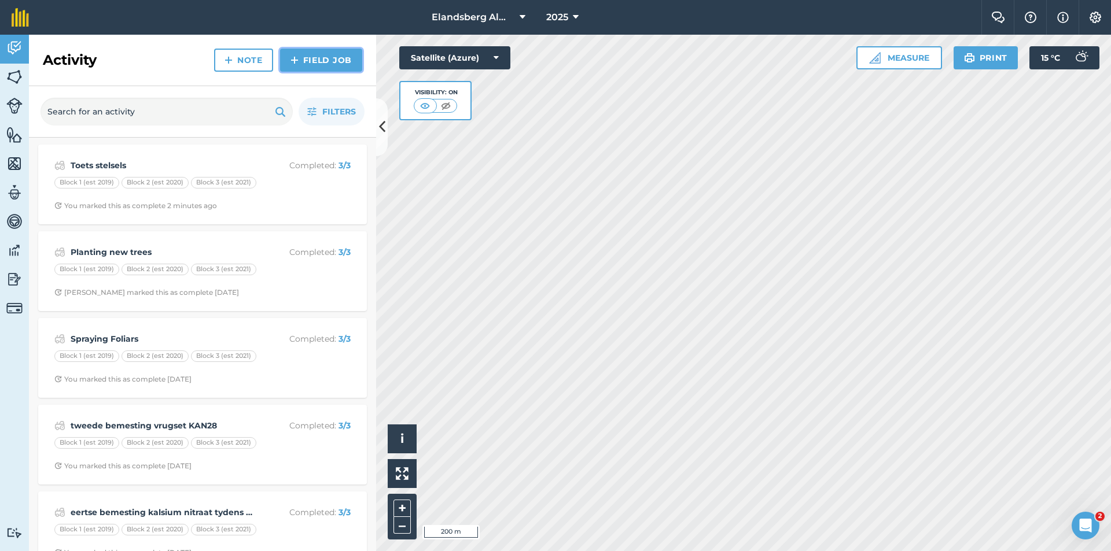
click at [304, 59] on link "Field Job" at bounding box center [321, 60] width 82 height 23
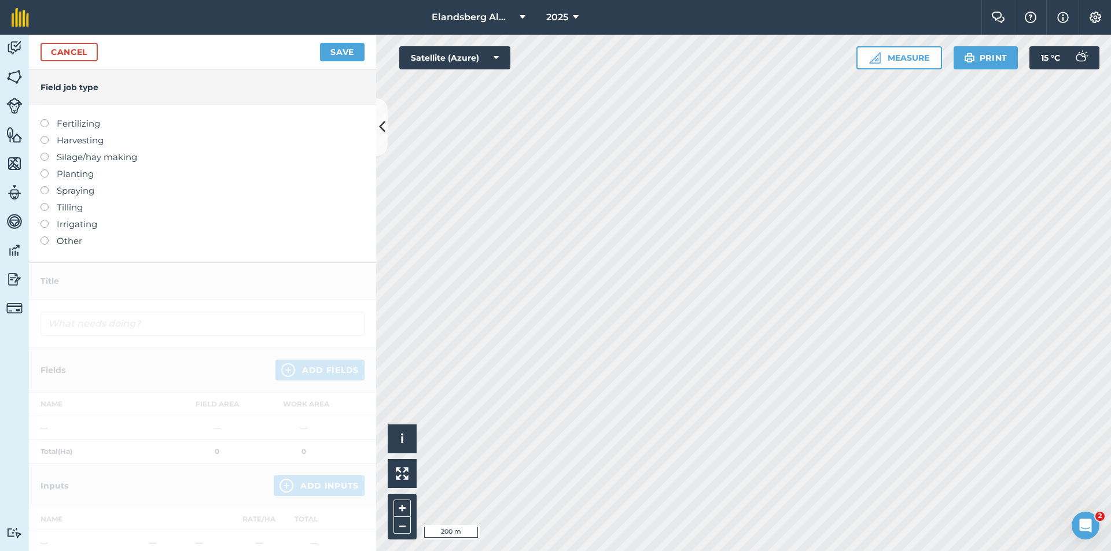
click at [67, 220] on label "Irrigating" at bounding box center [203, 225] width 324 height 14
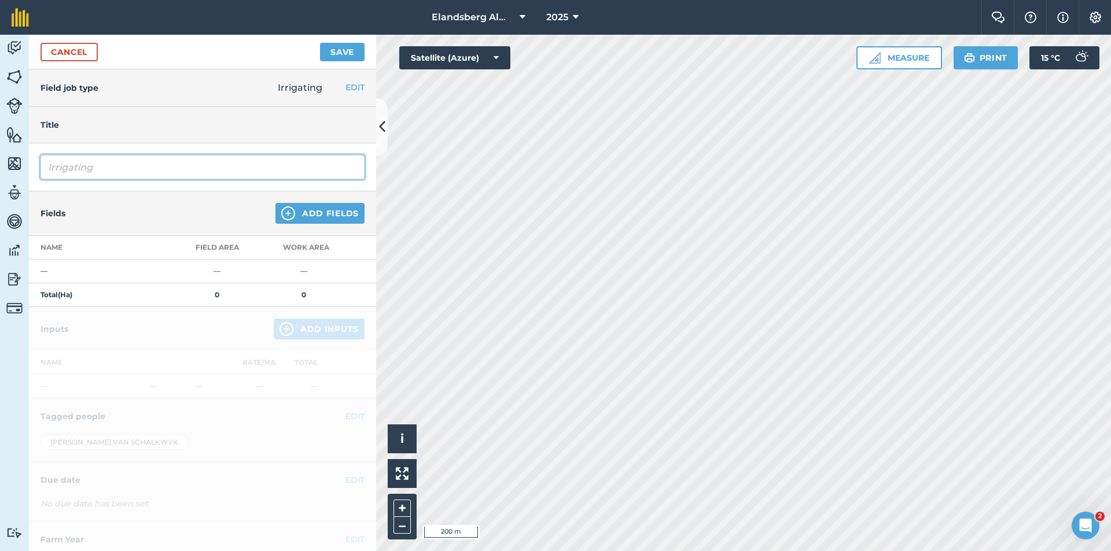
click at [146, 172] on input "Irrigating" at bounding box center [203, 167] width 324 height 24
type input "I"
type input "Maak dripperlyne reg"
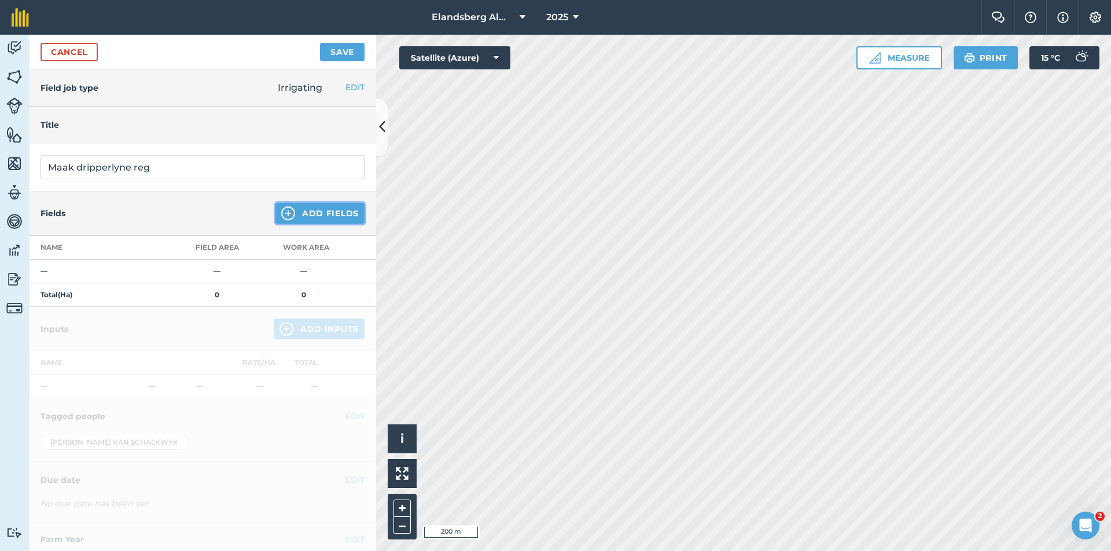
click at [310, 217] on button "Add Fields" at bounding box center [319, 213] width 89 height 21
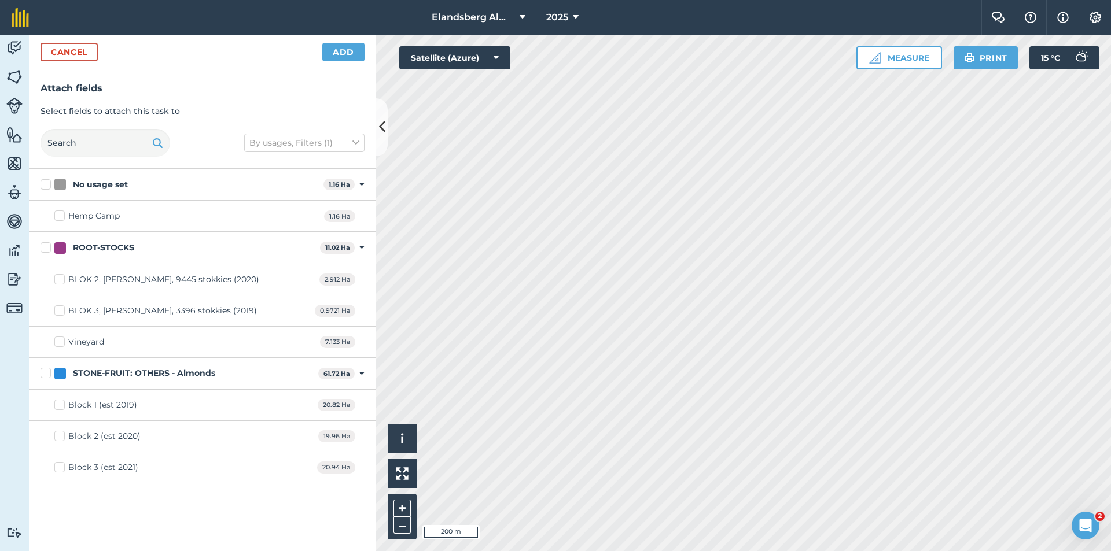
click at [43, 249] on label "ROOT-STOCKS" at bounding box center [178, 248] width 275 height 12
click at [43, 249] on input "ROOT-STOCKS" at bounding box center [45, 246] width 8 height 8
checkbox input "true"
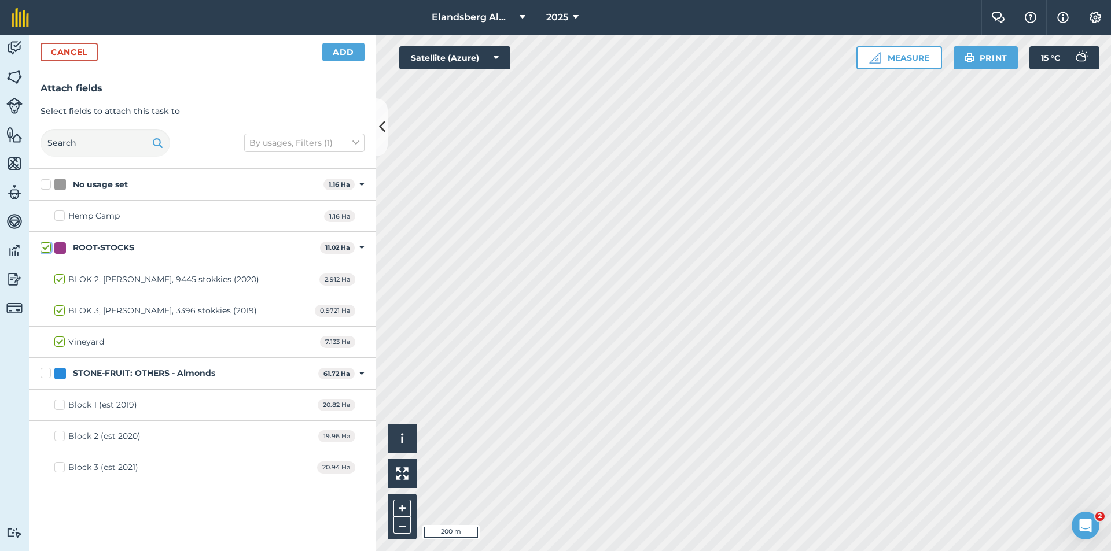
checkbox input "true"
click at [347, 56] on button "Add" at bounding box center [343, 52] width 42 height 19
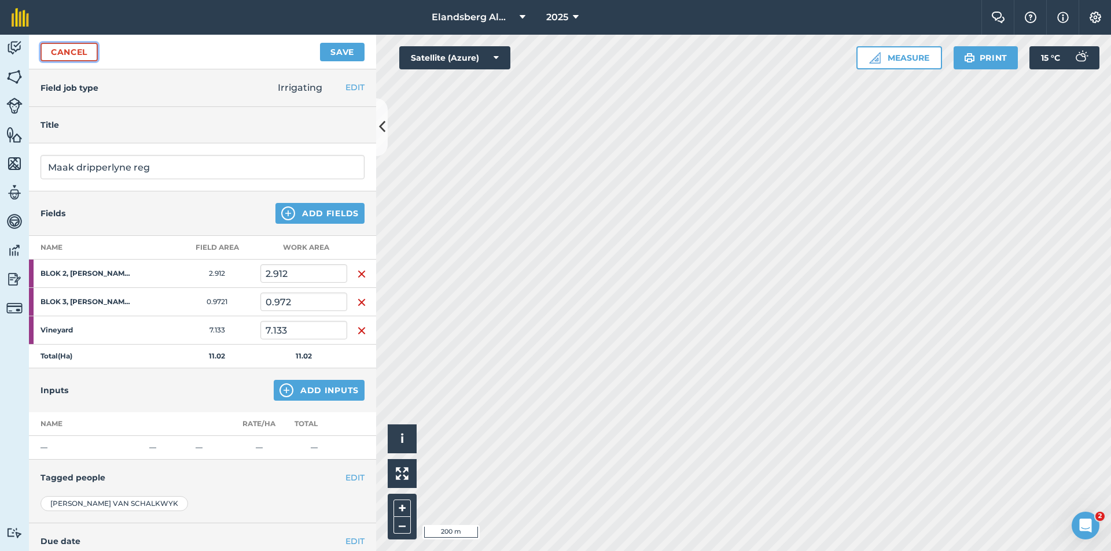
click at [61, 50] on link "Cancel" at bounding box center [69, 52] width 57 height 19
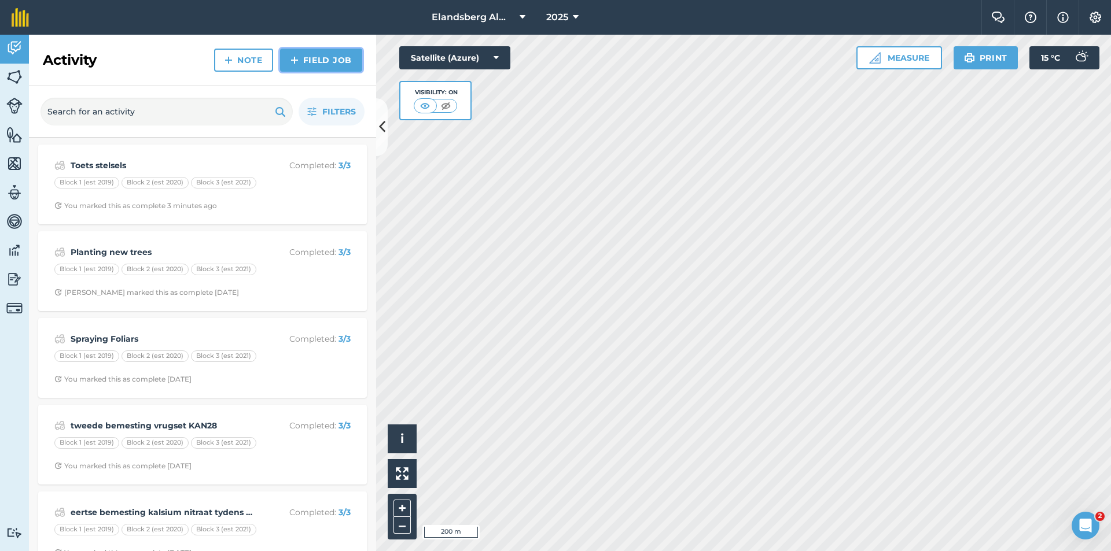
click at [329, 61] on link "Field Job" at bounding box center [321, 60] width 82 height 23
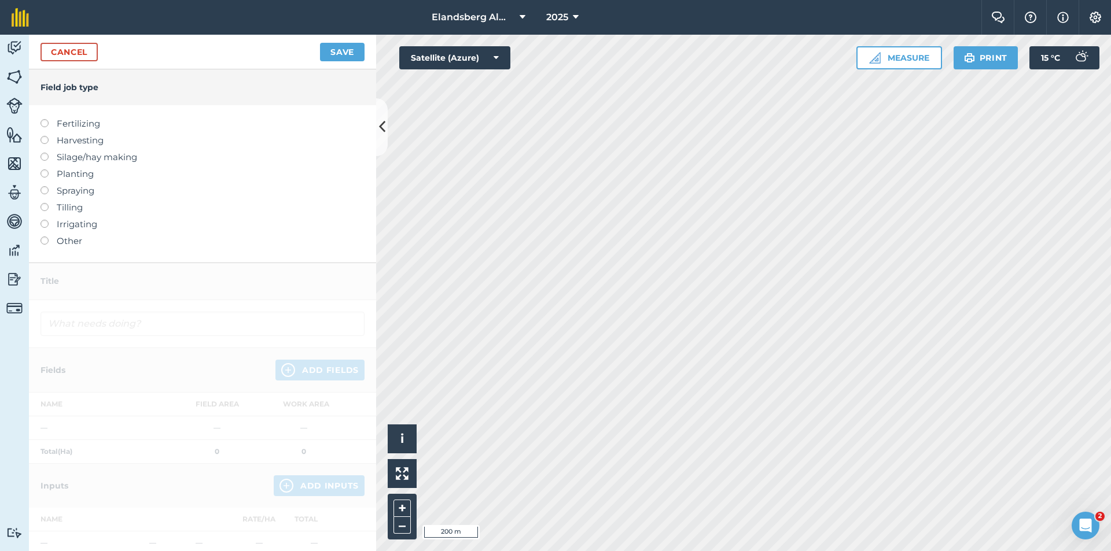
click at [56, 223] on label "Irrigating" at bounding box center [203, 225] width 324 height 14
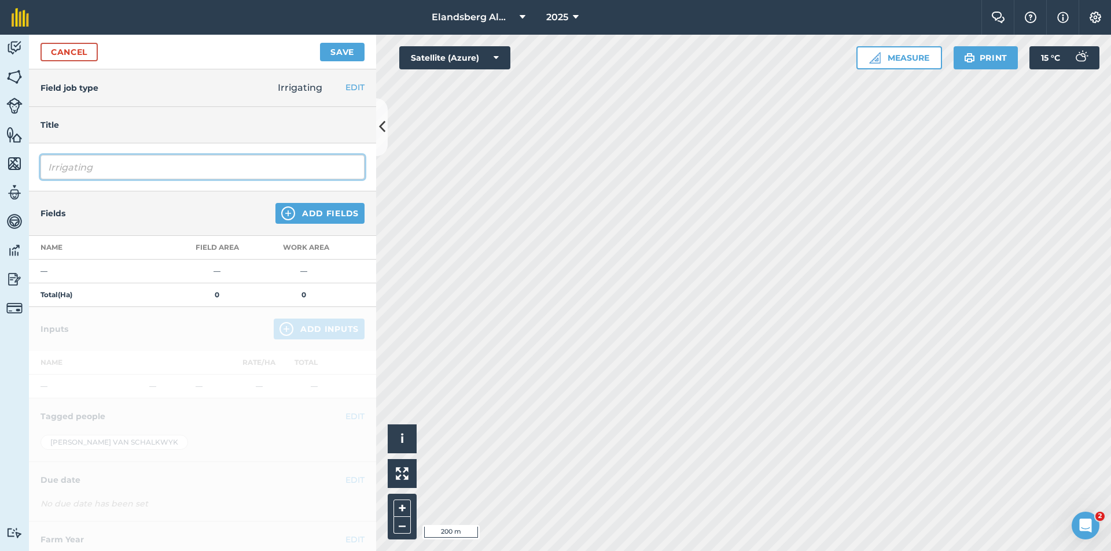
click at [116, 174] on input "Irrigating" at bounding box center [203, 167] width 324 height 24
type input "I"
type input "Maak dripperlyne reg"
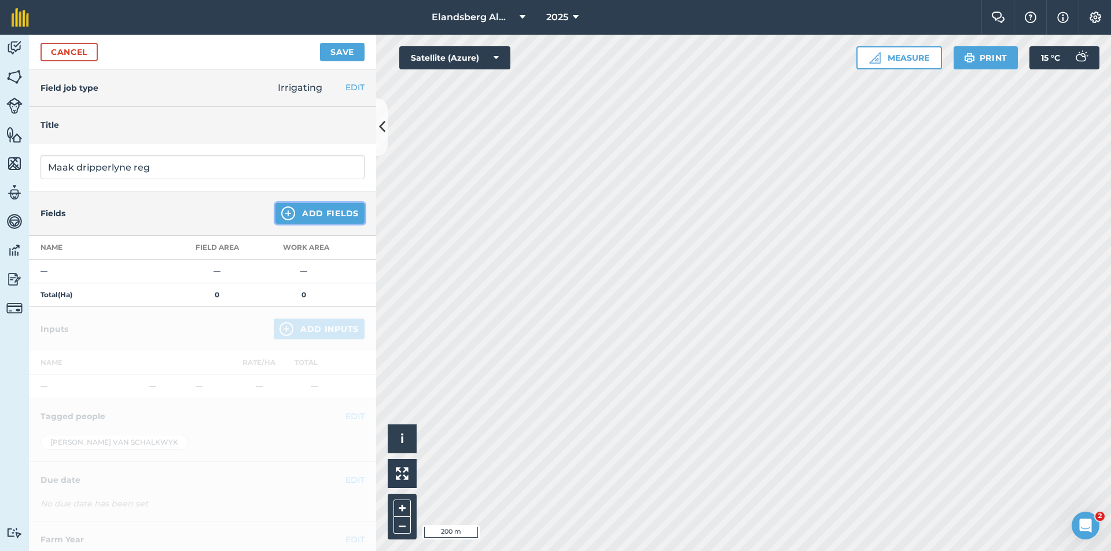
click at [306, 209] on button "Add Fields" at bounding box center [319, 213] width 89 height 21
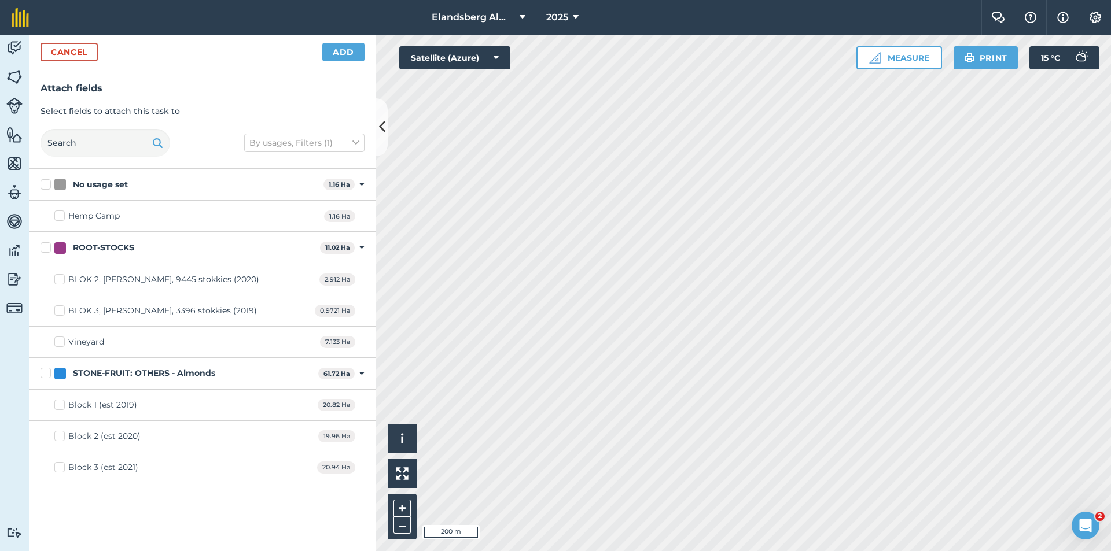
click at [48, 248] on label "ROOT-STOCKS" at bounding box center [178, 248] width 275 height 12
click at [48, 248] on input "ROOT-STOCKS" at bounding box center [45, 246] width 8 height 8
checkbox input "true"
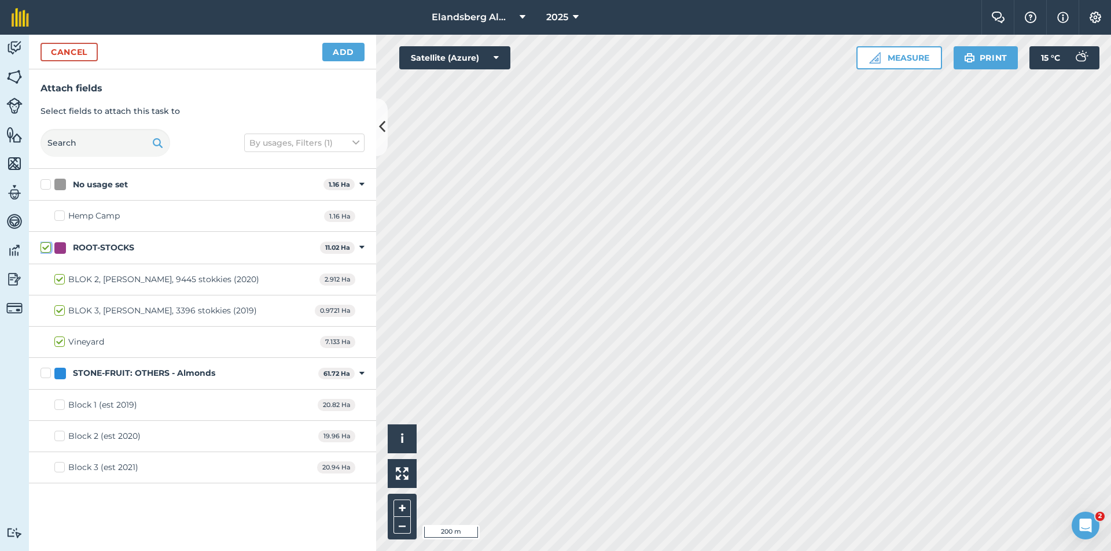
checkbox input "true"
click at [347, 50] on button "Add" at bounding box center [343, 52] width 42 height 19
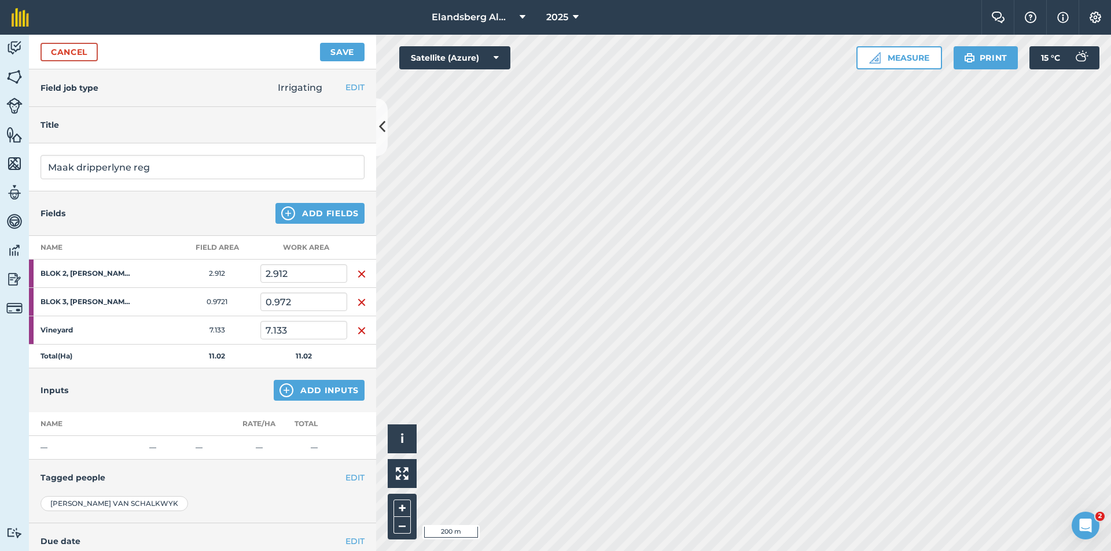
click at [87, 275] on strong "BLOK 2, [PERSON_NAME], 9445 stokkies (2020)" at bounding box center [86, 273] width 90 height 9
click at [32, 273] on div at bounding box center [31, 274] width 5 height 28
click at [341, 50] on button "Save" at bounding box center [342, 52] width 45 height 19
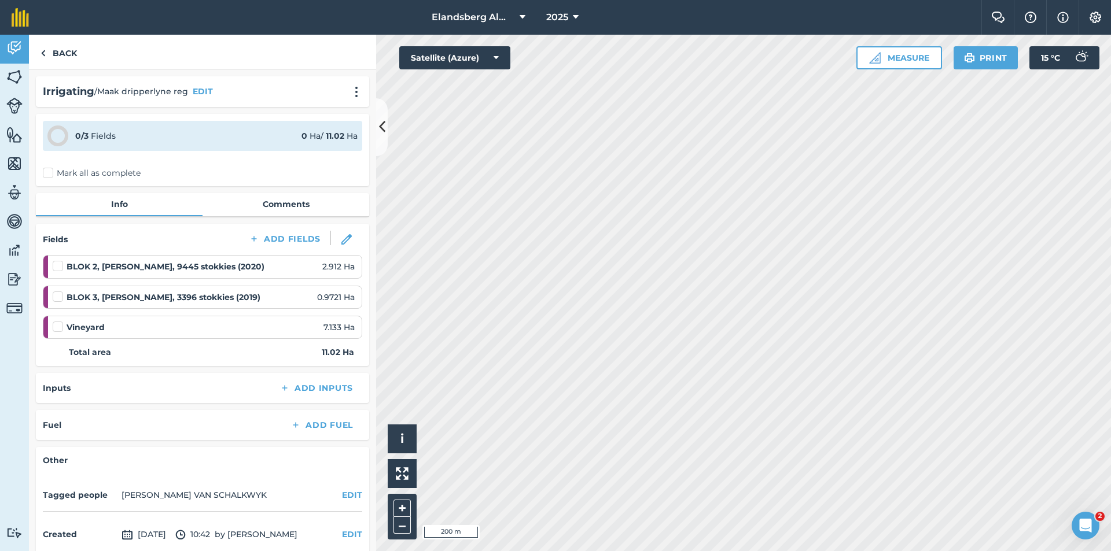
click at [58, 260] on label at bounding box center [60, 260] width 14 height 0
click at [58, 263] on input "checkbox" at bounding box center [57, 264] width 8 height 8
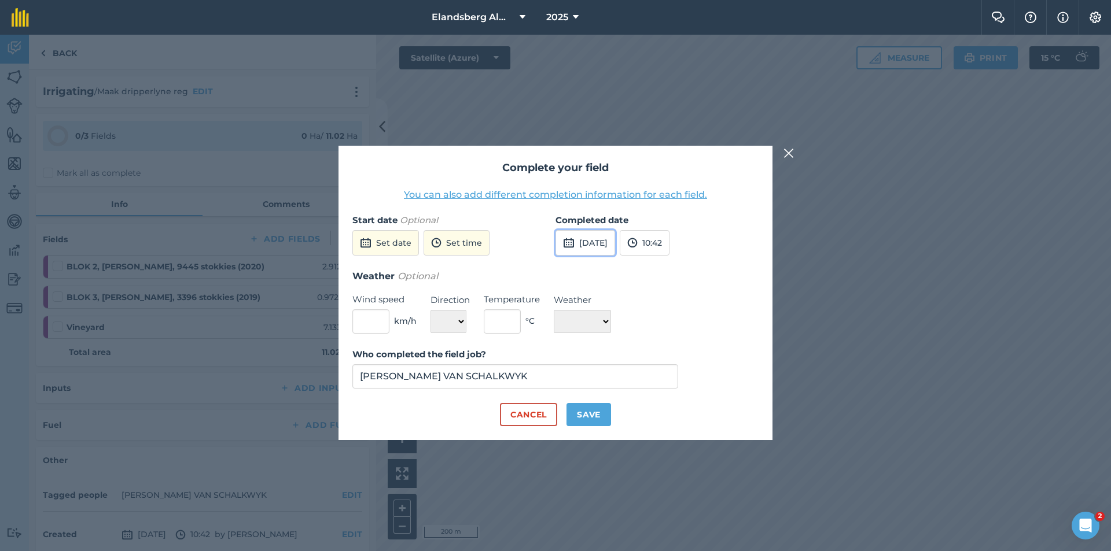
click at [569, 243] on img at bounding box center [569, 243] width 12 height 14
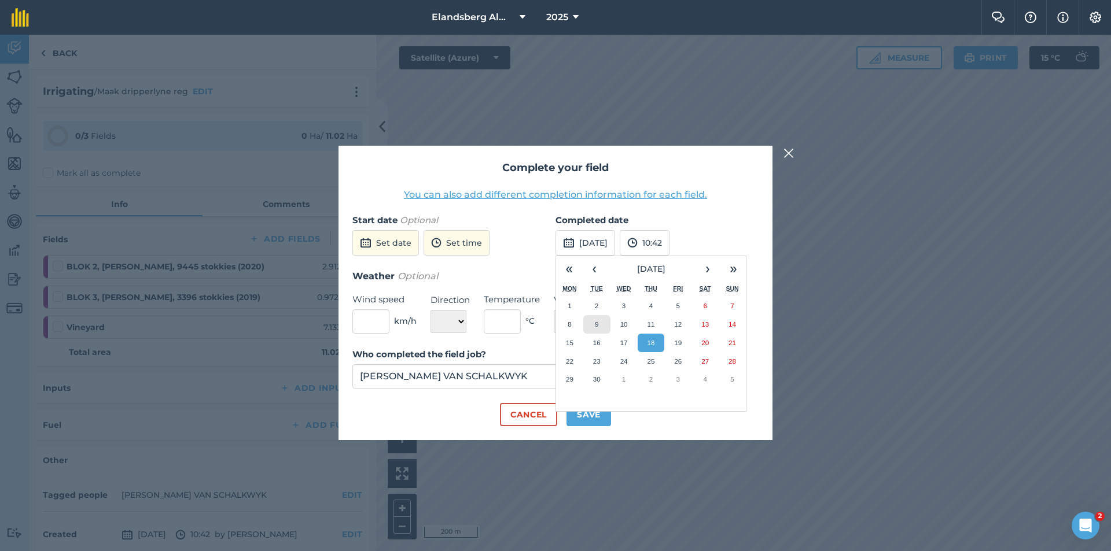
click at [598, 322] on abbr "9" at bounding box center [596, 325] width 3 height 8
click at [582, 413] on button "Save" at bounding box center [589, 414] width 45 height 23
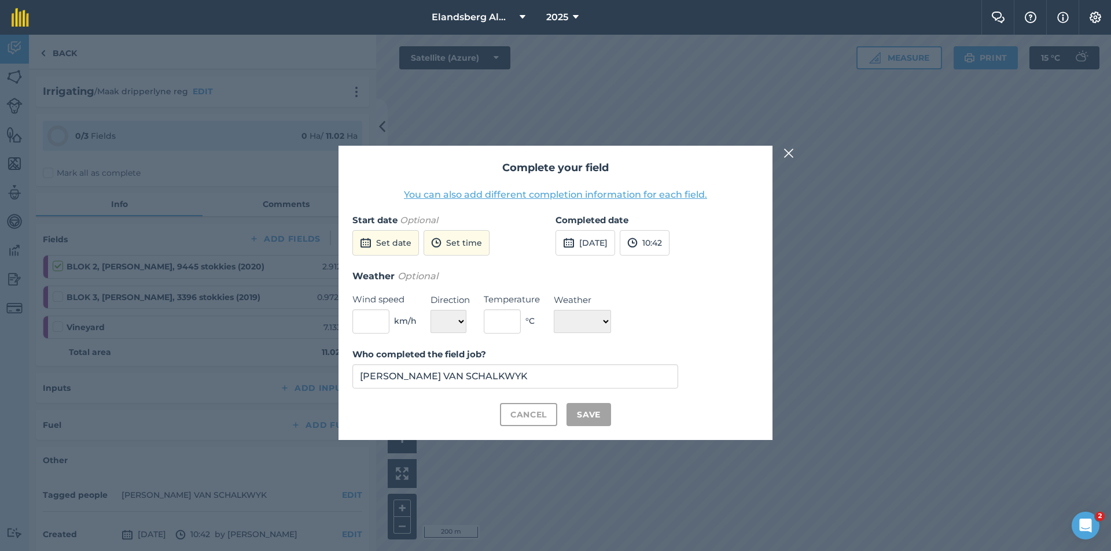
checkbox input "true"
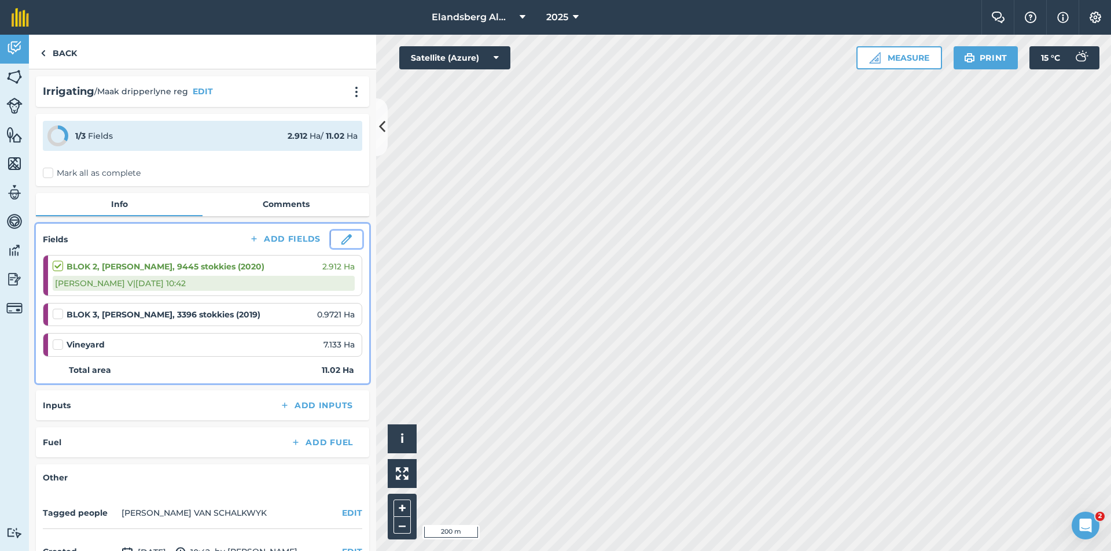
click at [332, 241] on button at bounding box center [346, 239] width 31 height 17
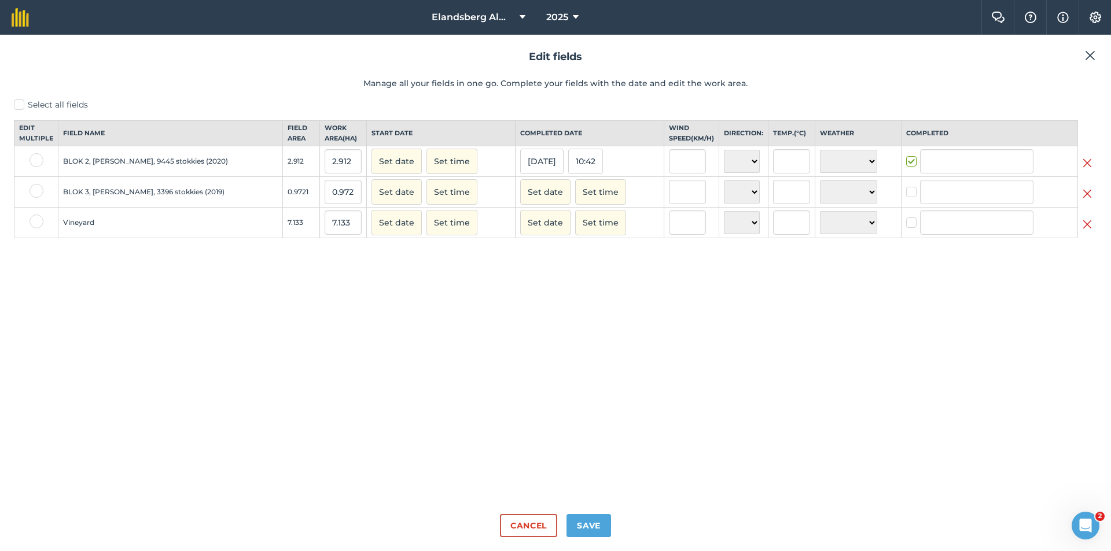
type input "[PERSON_NAME] VAN SCHALKWYK"
click at [525, 201] on button "Set date" at bounding box center [545, 191] width 50 height 25
click at [548, 278] on button "9" at bounding box center [561, 269] width 27 height 17
checkbox input "true"
type input "[PERSON_NAME] VAN SCHALKWYK"
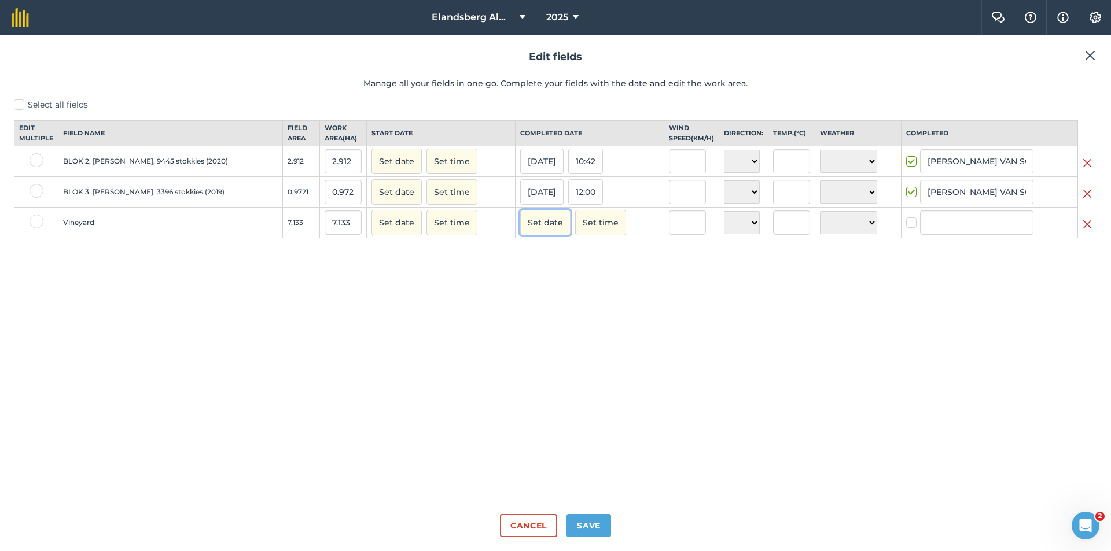
click at [520, 232] on button "Set date" at bounding box center [545, 222] width 50 height 25
click at [548, 305] on button "9" at bounding box center [561, 300] width 27 height 17
checkbox input "true"
type input "[PERSON_NAME] VAN SCHALKWYK"
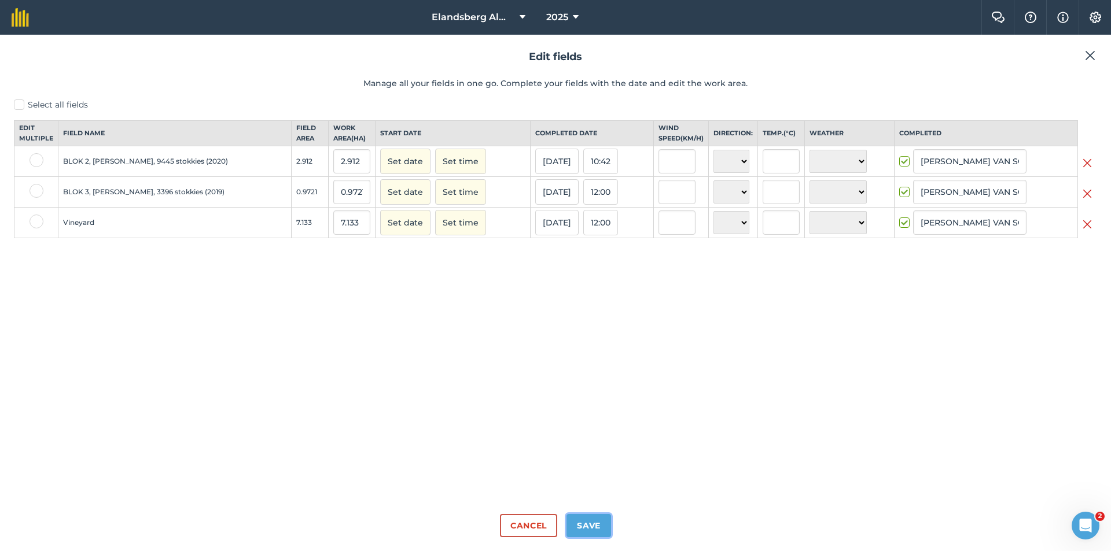
click at [607, 525] on button "Save" at bounding box center [589, 525] width 45 height 23
checkbox input "true"
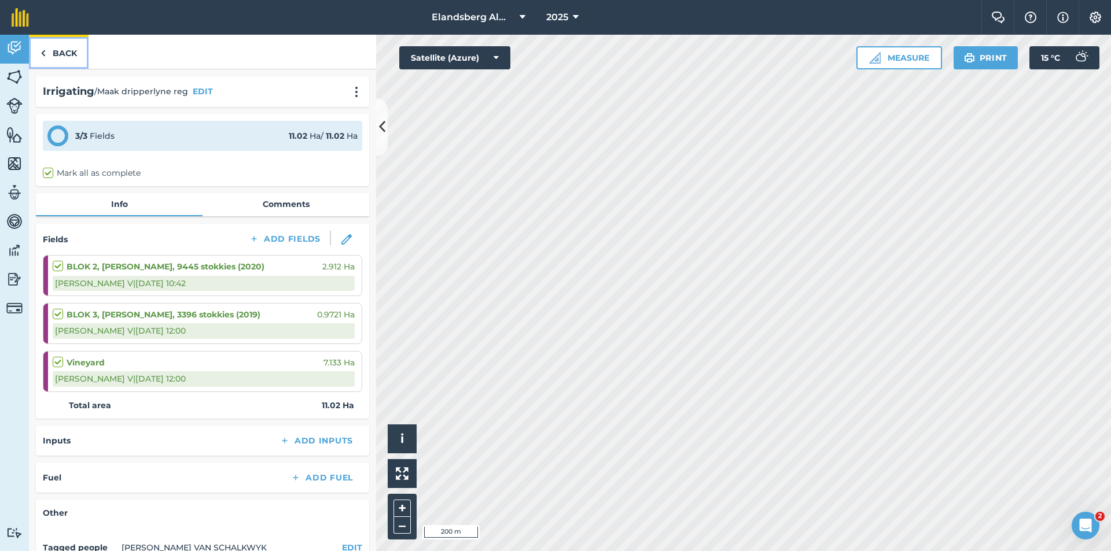
click at [53, 54] on link "Back" at bounding box center [59, 52] width 60 height 34
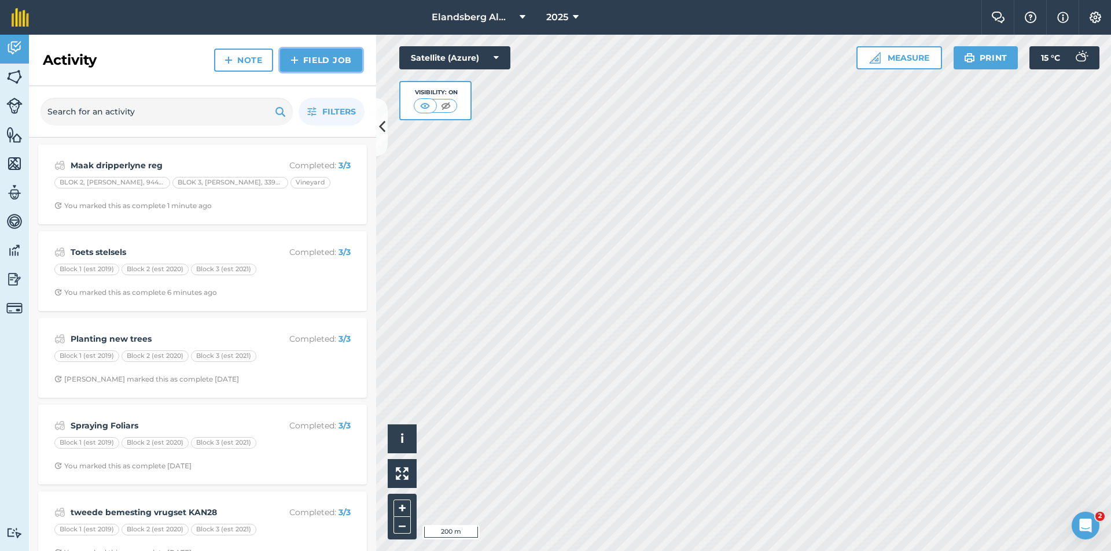
click at [314, 64] on link "Field Job" at bounding box center [321, 60] width 82 height 23
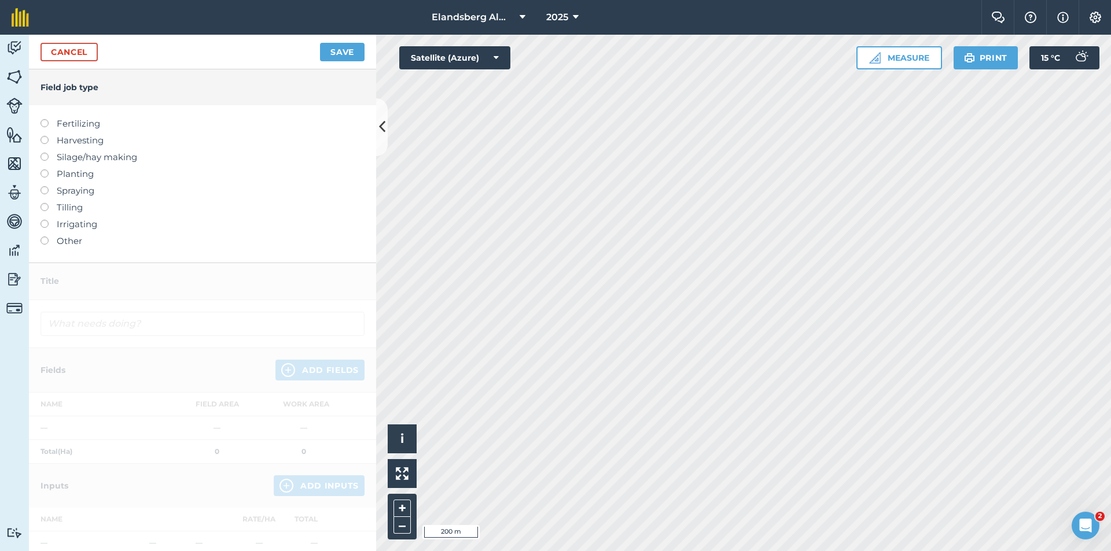
click at [61, 242] on label "Other" at bounding box center [203, 241] width 324 height 14
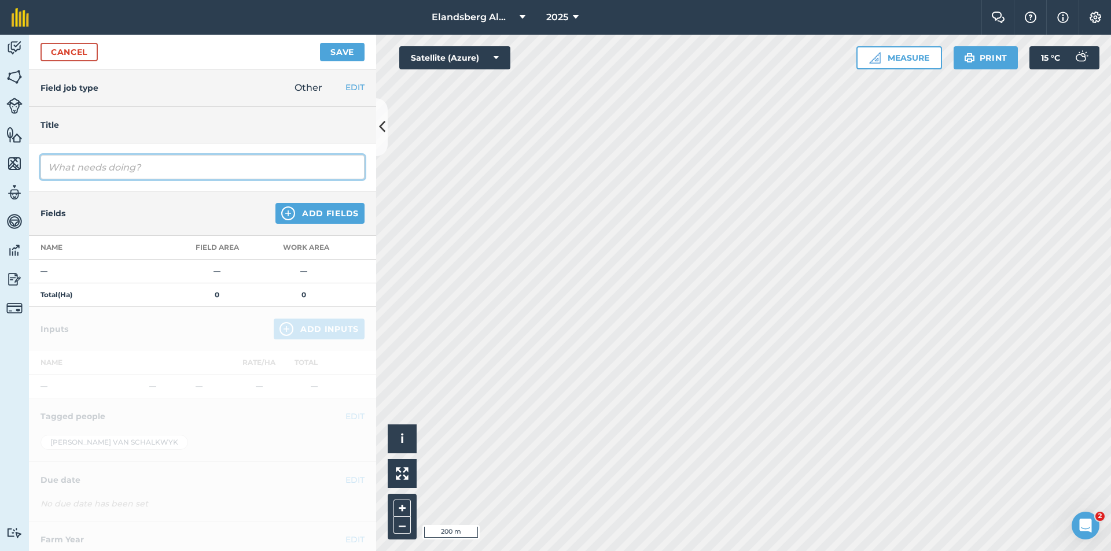
click at [138, 172] on input "text" at bounding box center [203, 167] width 324 height 24
type input "Maak paaie reg"
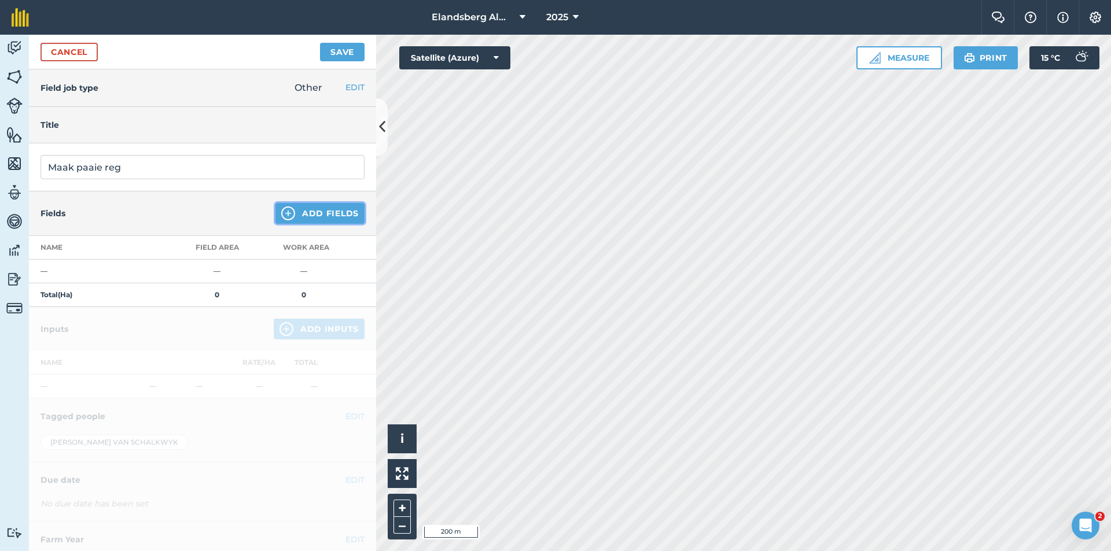
click at [301, 217] on button "Add Fields" at bounding box center [319, 213] width 89 height 21
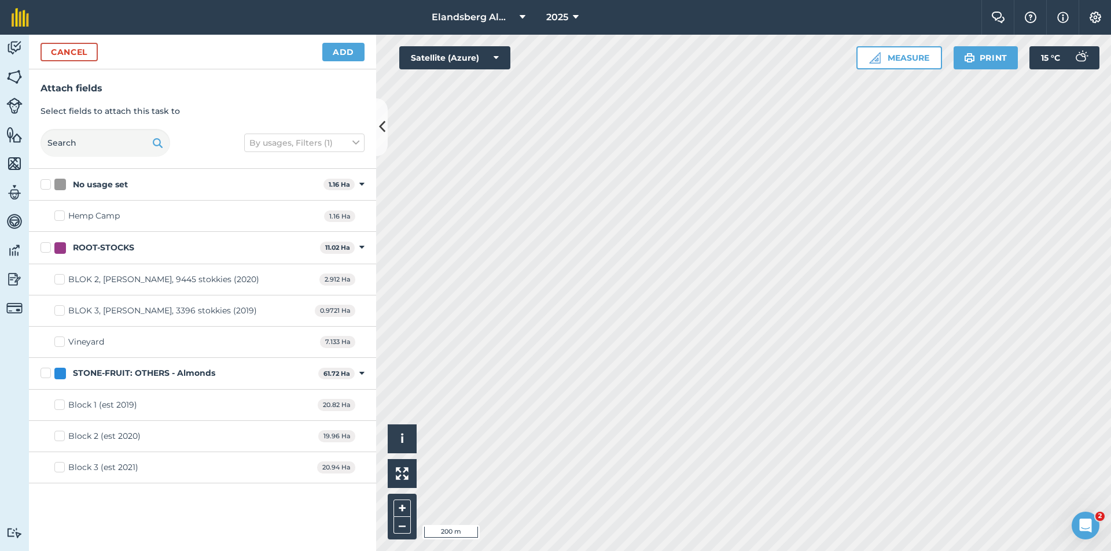
click at [59, 404] on label "Block 1 (est 2019)" at bounding box center [95, 405] width 83 height 12
click at [59, 404] on input "Block 1 (est 2019)" at bounding box center [58, 403] width 8 height 8
checkbox input "true"
click at [345, 56] on button "Add" at bounding box center [343, 52] width 42 height 19
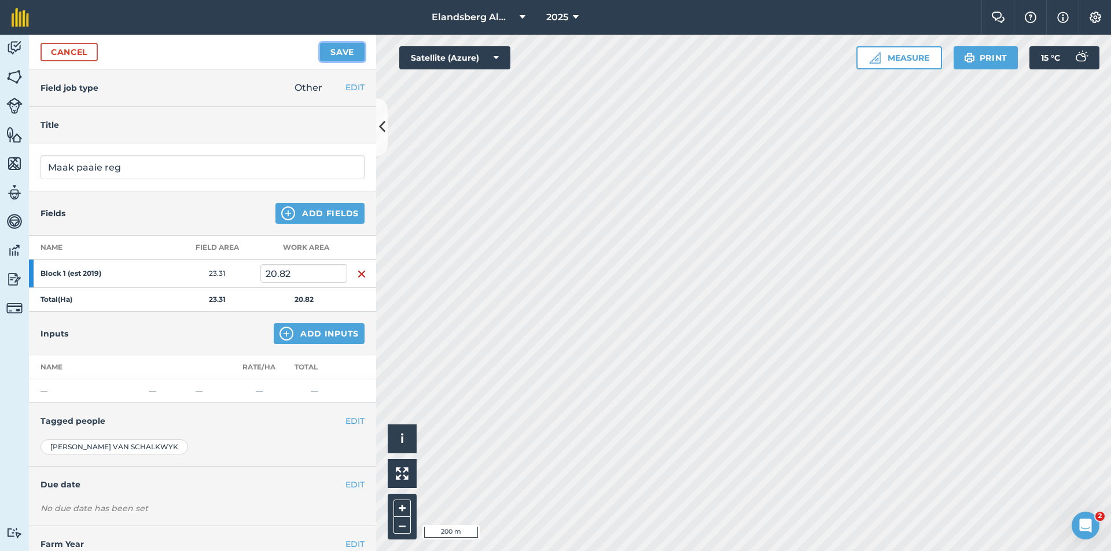
click at [347, 54] on button "Save" at bounding box center [342, 52] width 45 height 19
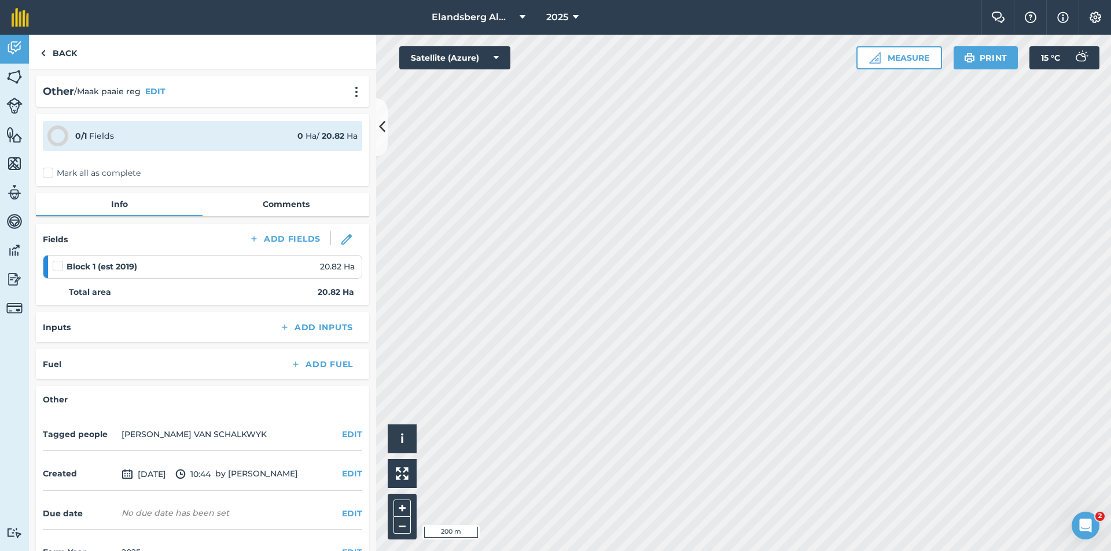
click at [57, 260] on label at bounding box center [60, 260] width 14 height 0
click at [57, 266] on input "checkbox" at bounding box center [57, 264] width 8 height 8
checkbox input "false"
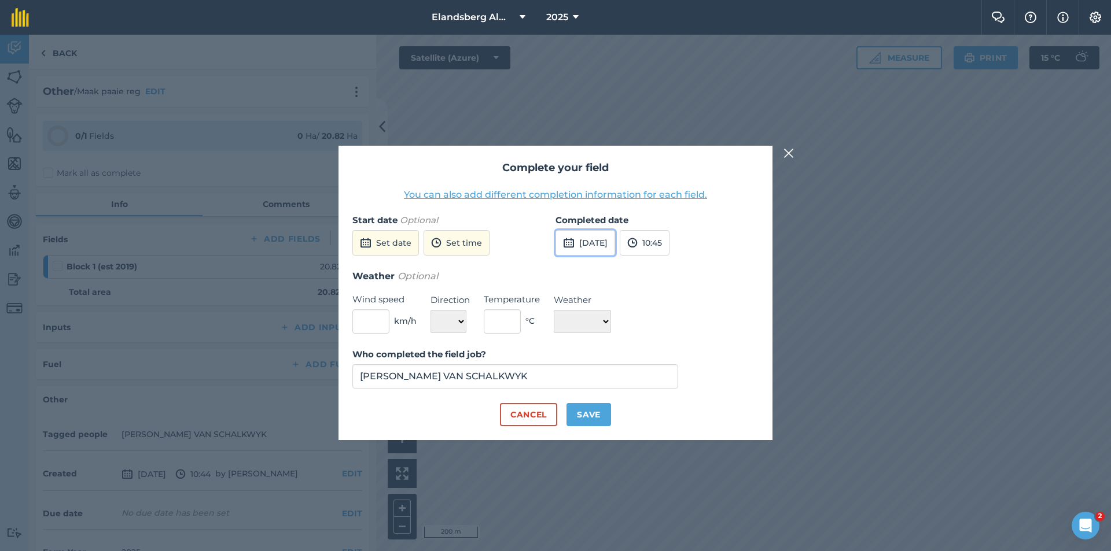
click at [591, 249] on button "[DATE]" at bounding box center [586, 242] width 60 height 25
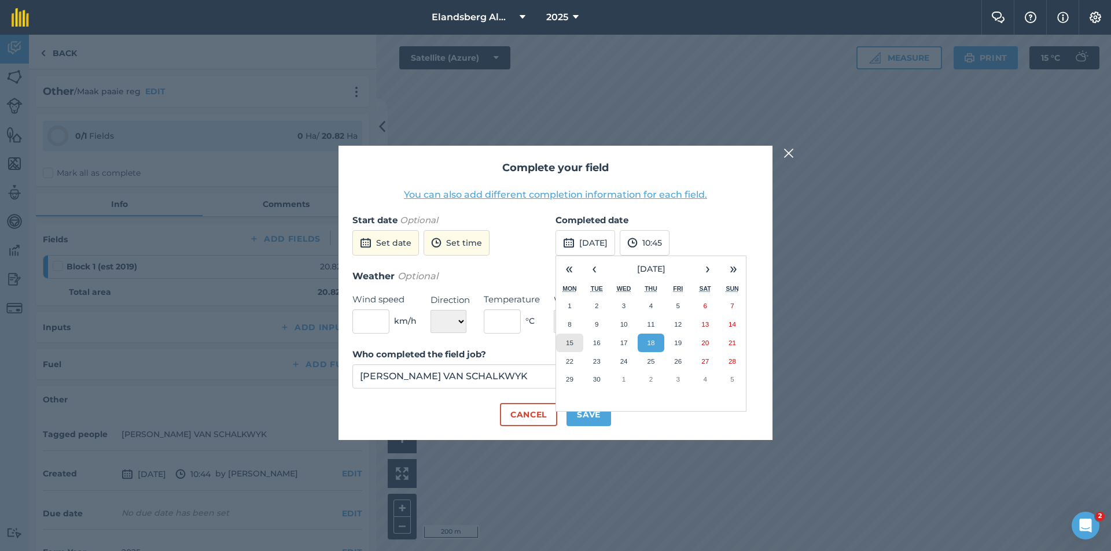
click at [573, 345] on button "15" at bounding box center [569, 343] width 27 height 19
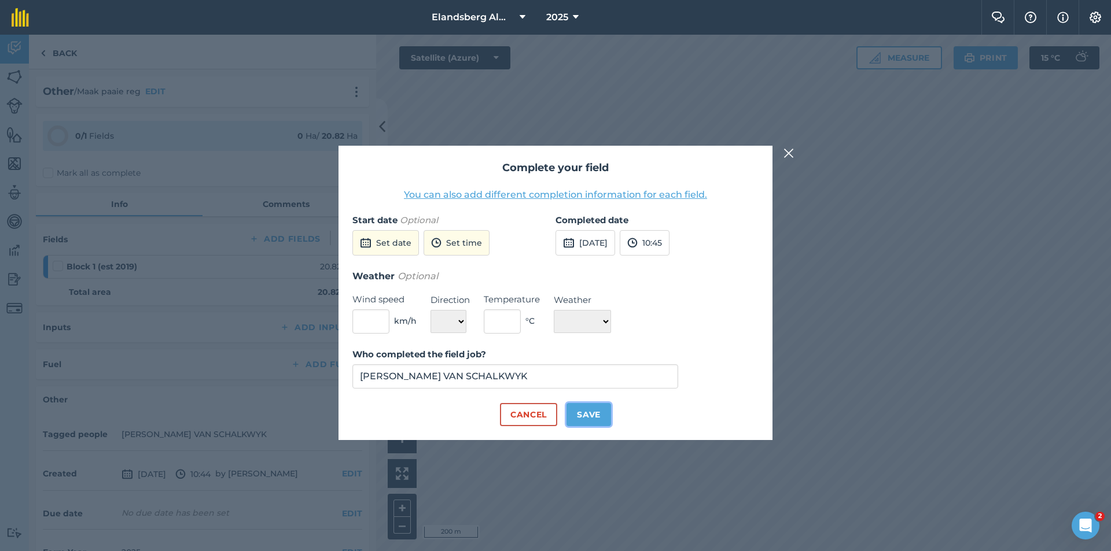
click at [586, 418] on button "Save" at bounding box center [589, 414] width 45 height 23
checkbox input "true"
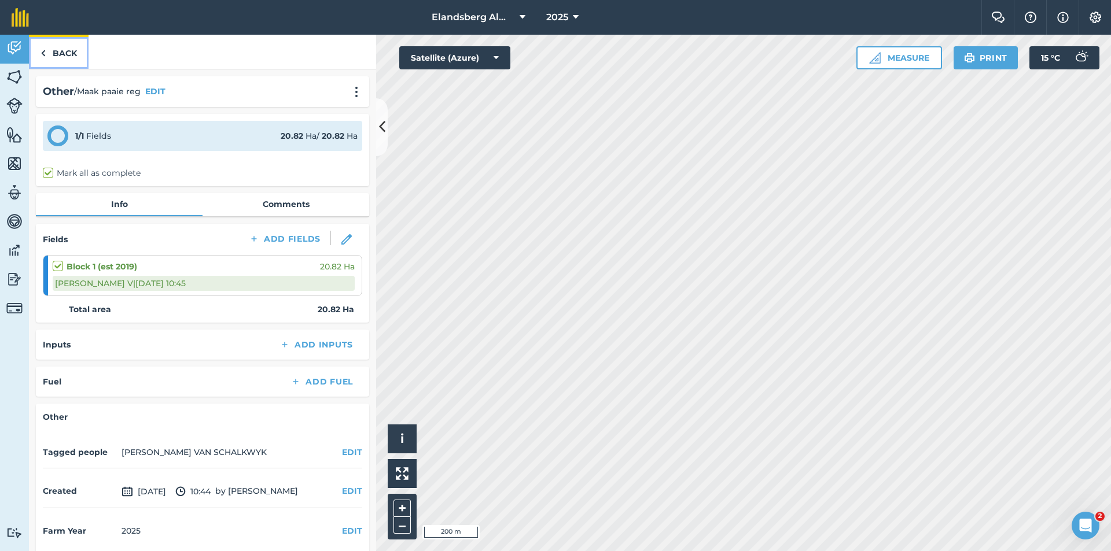
click at [57, 54] on link "Back" at bounding box center [59, 52] width 60 height 34
